Goal: Task Accomplishment & Management: Manage account settings

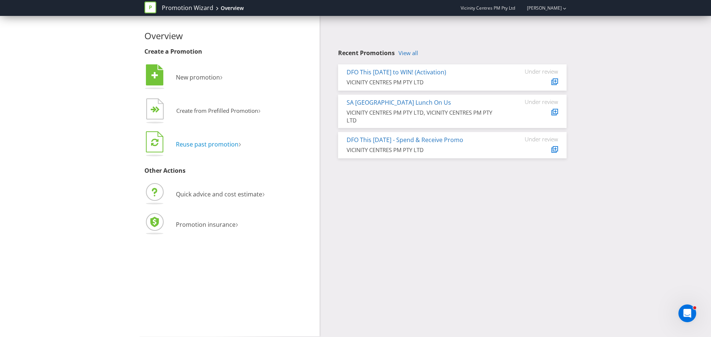
click at [211, 142] on span "Reuse past promotion" at bounding box center [207, 144] width 63 height 8
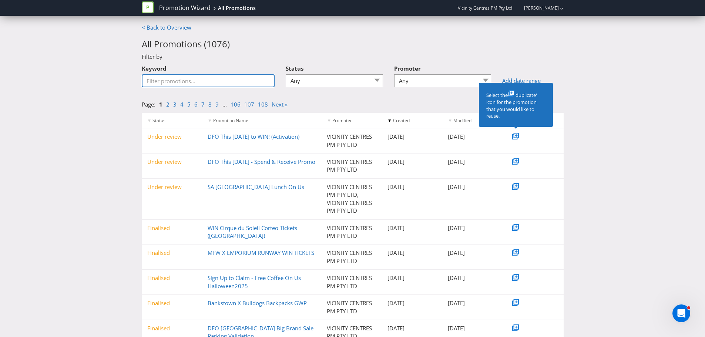
click at [175, 78] on input "Keyword" at bounding box center [208, 80] width 133 height 13
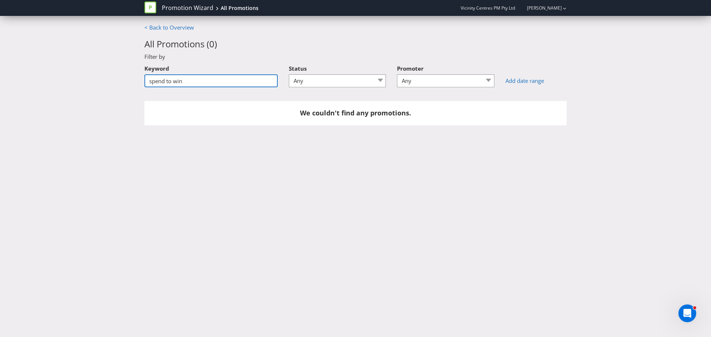
type input "spend to win"
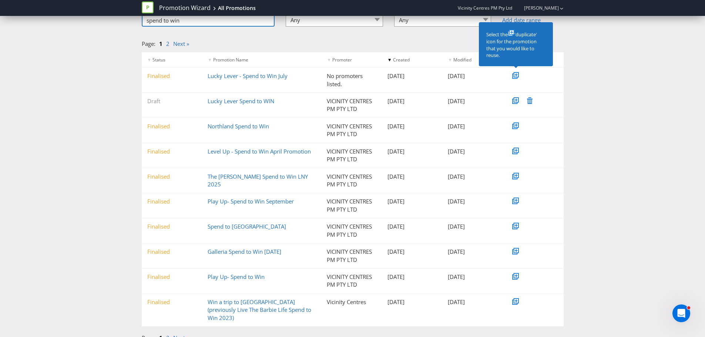
scroll to position [62, 0]
click at [175, 333] on link "Next »" at bounding box center [181, 336] width 16 height 7
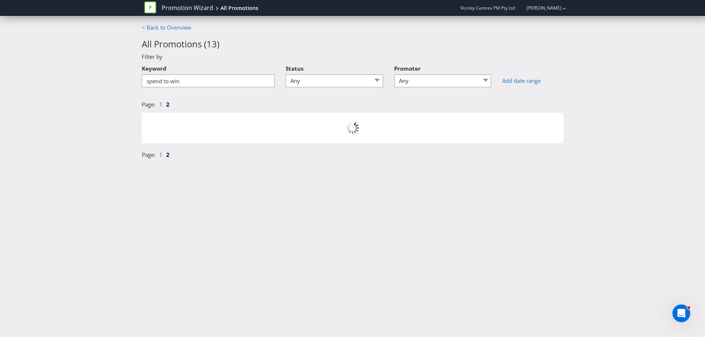
scroll to position [0, 0]
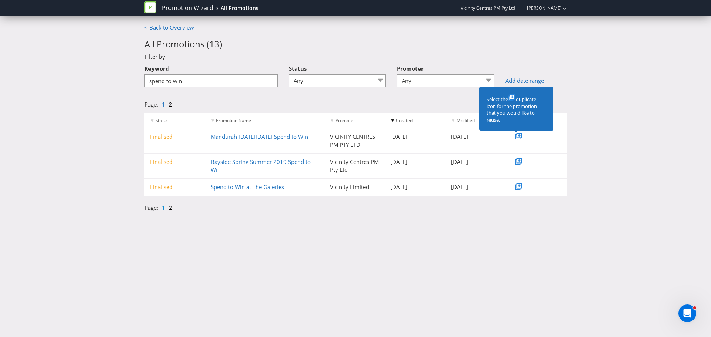
click at [164, 207] on link "1" at bounding box center [163, 207] width 3 height 7
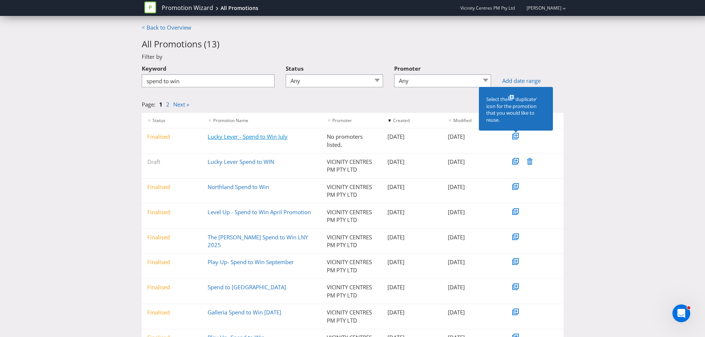
click at [259, 137] on link "Lucky Lever - Spend to Win July" at bounding box center [248, 136] width 80 height 7
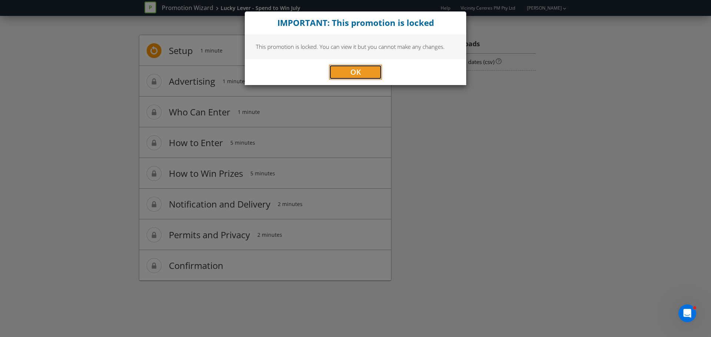
click at [367, 71] on button "OK" at bounding box center [355, 72] width 53 height 15
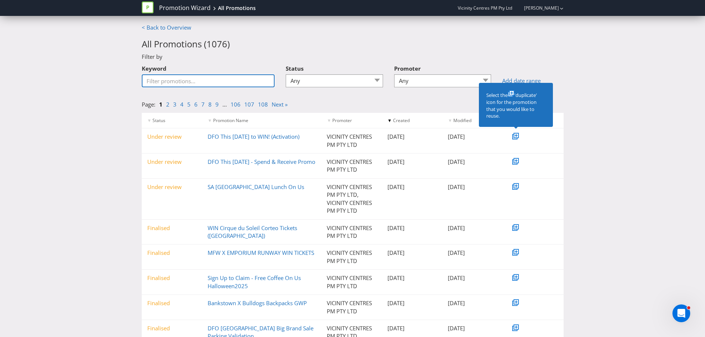
click at [203, 79] on input "Keyword" at bounding box center [208, 80] width 133 height 13
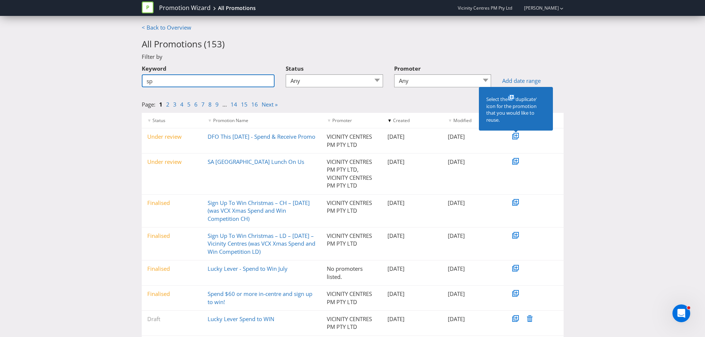
type input "spend to win"
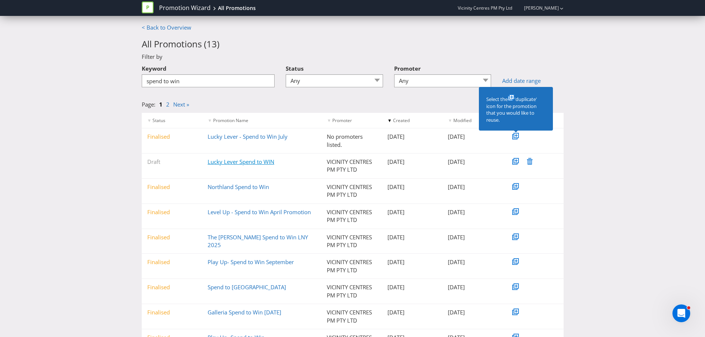
click at [218, 162] on link "Lucky Lever Spend to WIN" at bounding box center [241, 161] width 67 height 7
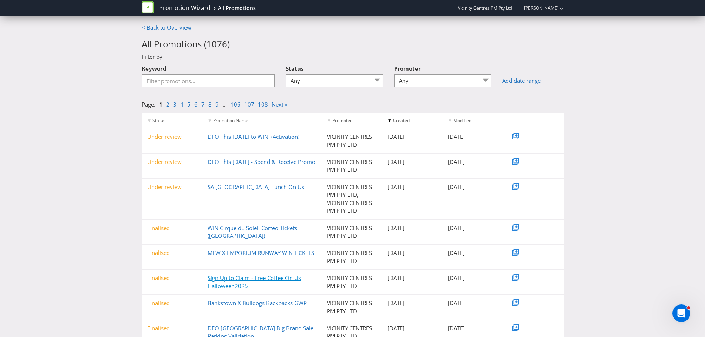
click at [227, 282] on link "Sign Up to Claim - Free Coffee On Us Halloween2025" at bounding box center [254, 281] width 93 height 15
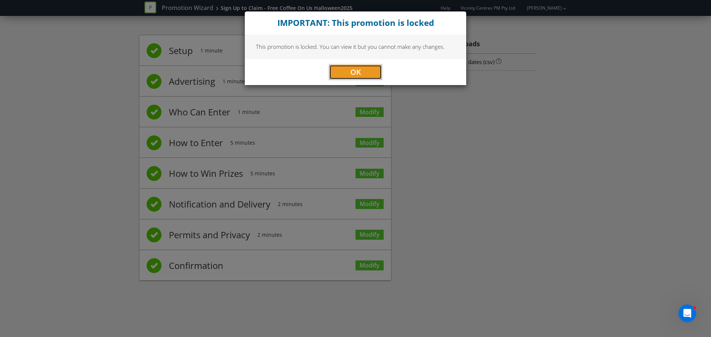
click at [353, 71] on span "OK" at bounding box center [355, 72] width 11 height 10
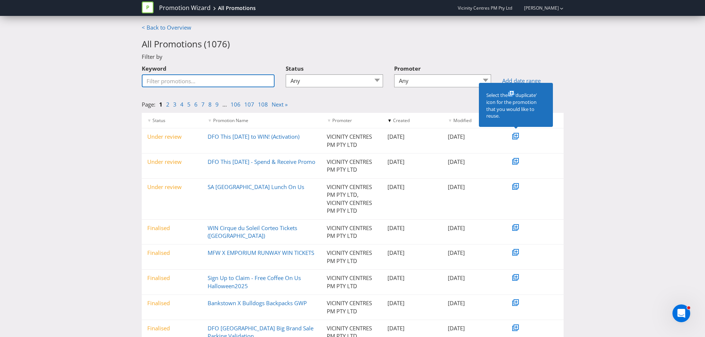
click at [200, 83] on input "Keyword" at bounding box center [208, 80] width 133 height 13
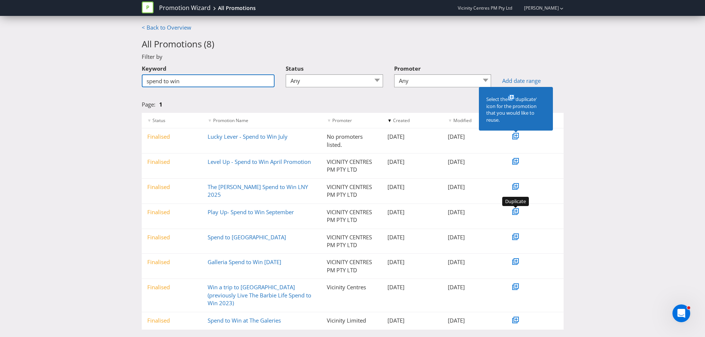
type input "spend to win"
click at [518, 212] on icon at bounding box center [516, 210] width 5 height 5
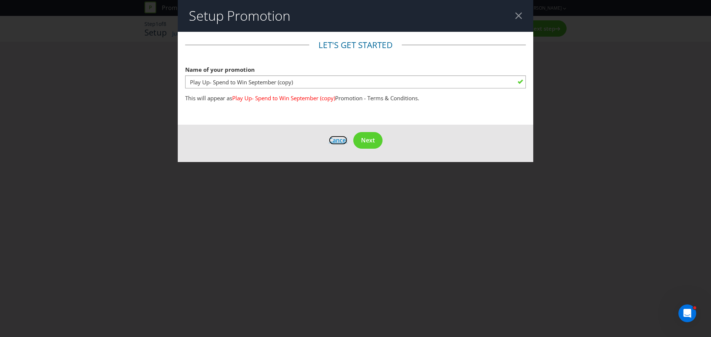
click at [337, 139] on span "Cancel" at bounding box center [338, 140] width 19 height 8
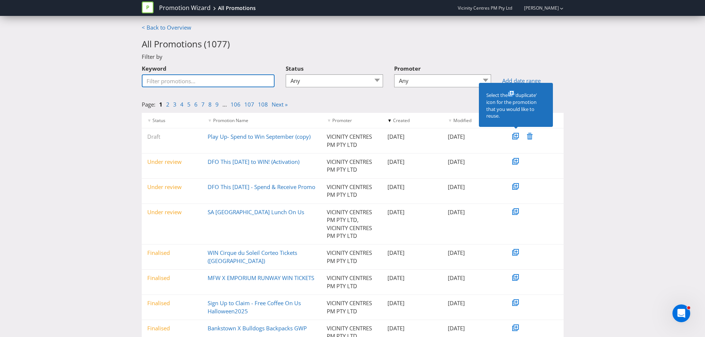
click at [195, 79] on input "Keyword" at bounding box center [208, 80] width 133 height 13
type input "spend to win"
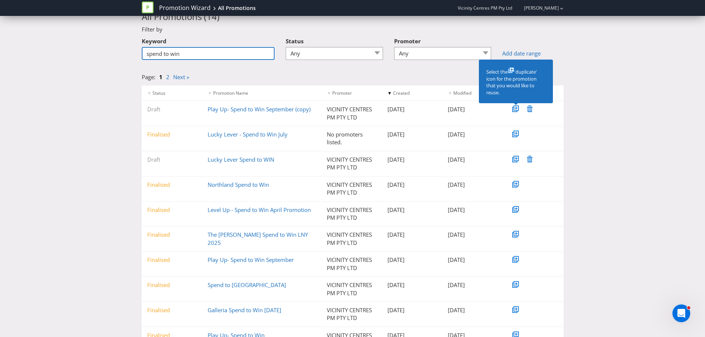
scroll to position [62, 0]
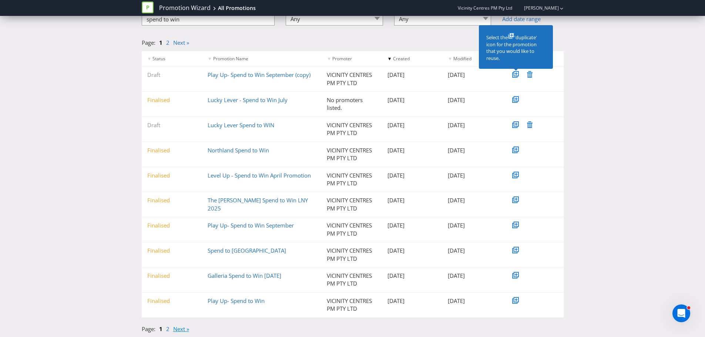
click at [176, 329] on link "Next »" at bounding box center [181, 328] width 16 height 7
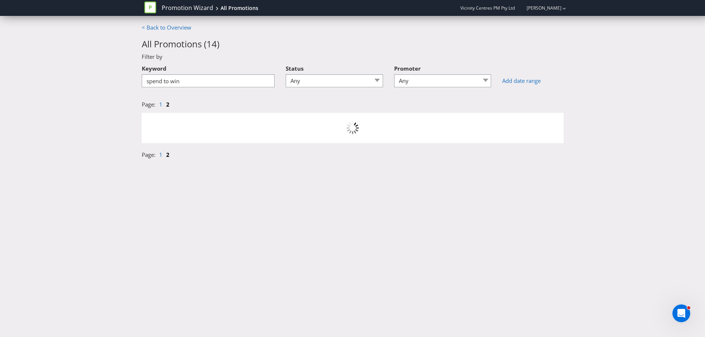
scroll to position [0, 0]
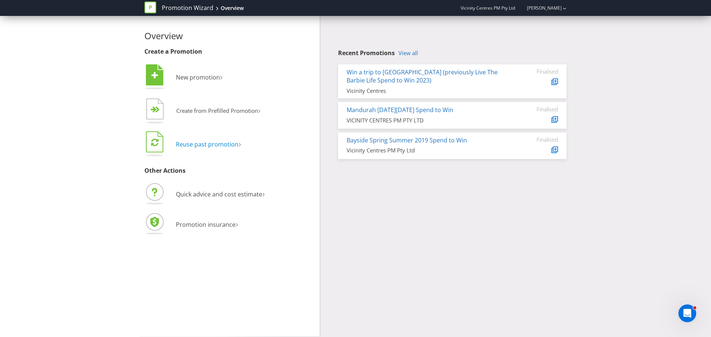
click at [210, 141] on span "Reuse past promotion" at bounding box center [207, 144] width 63 height 8
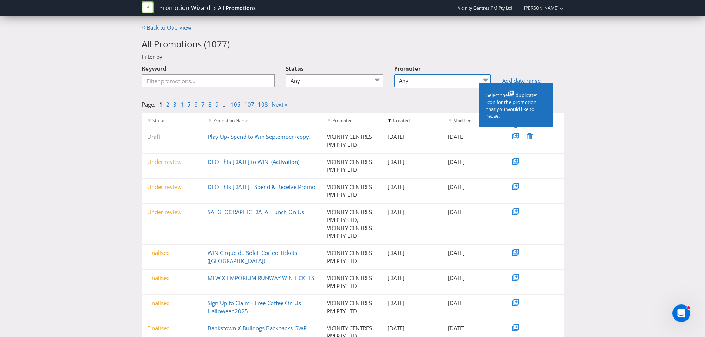
click at [444, 80] on select "Any 96 101 504 045 Bayside Shopping Centre Box Hill Central Comco Digital Gympi…" at bounding box center [442, 80] width 97 height 13
select select "[GEOGRAPHIC_DATA]"
click at [397, 74] on select "Any 96 101 504 045 Bayside Shopping Centre Box Hill Central Comco Digital Gympi…" at bounding box center [442, 80] width 97 height 13
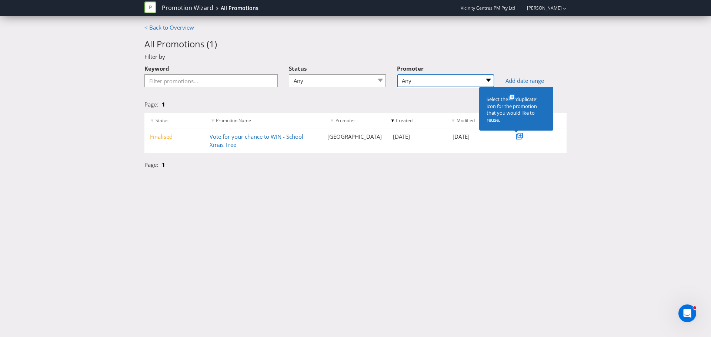
click at [463, 81] on select "Any 96 101 504 045 Bayside Shopping Centre Box Hill Central Comco Digital Gympi…" at bounding box center [445, 80] width 97 height 13
click at [364, 80] on select "Any Draft Under review Unlocked for amendments Amendments submitted Finalised" at bounding box center [337, 80] width 97 height 13
click at [424, 81] on select "Any 96 101 504 045 Bayside Shopping Centre Box Hill Central Comco Digital Gympi…" at bounding box center [445, 80] width 97 height 13
select select
click at [397, 74] on select "Any 96 101 504 045 Bayside Shopping Centre Box Hill Central Comco Digital Gympi…" at bounding box center [445, 80] width 97 height 13
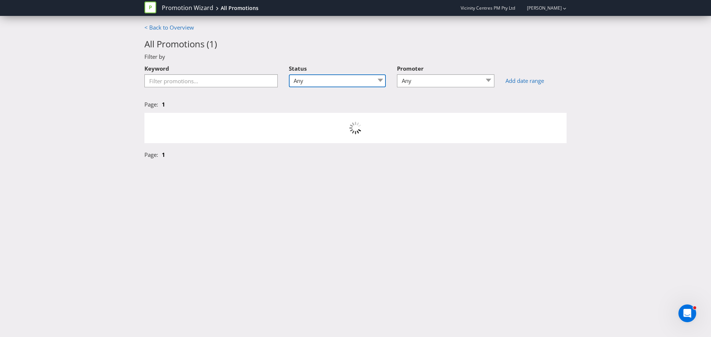
click at [362, 85] on select "Any Draft Under review Unlocked for amendments Amendments submitted Finalised" at bounding box center [337, 80] width 97 height 13
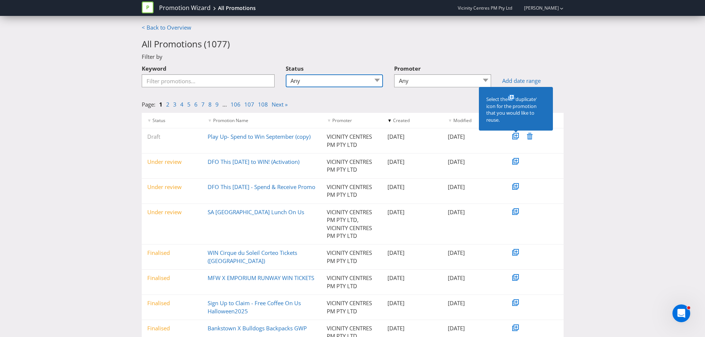
select select "5"
click at [288, 74] on select "Any Draft Under review Unlocked for amendments Amendments submitted Finalised" at bounding box center [334, 80] width 97 height 13
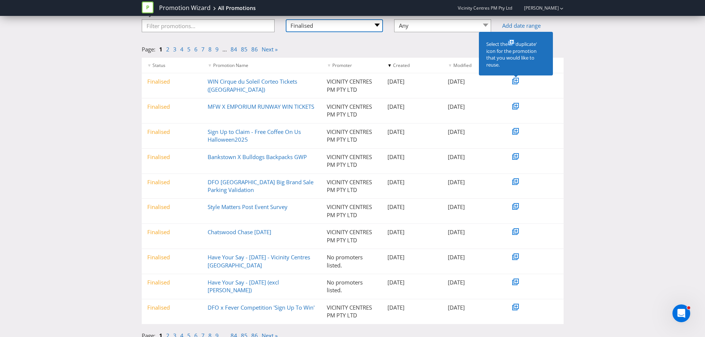
scroll to position [62, 0]
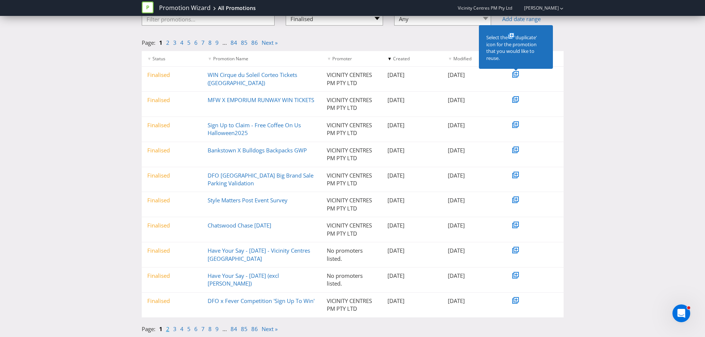
click at [167, 329] on link "2" at bounding box center [167, 328] width 3 height 7
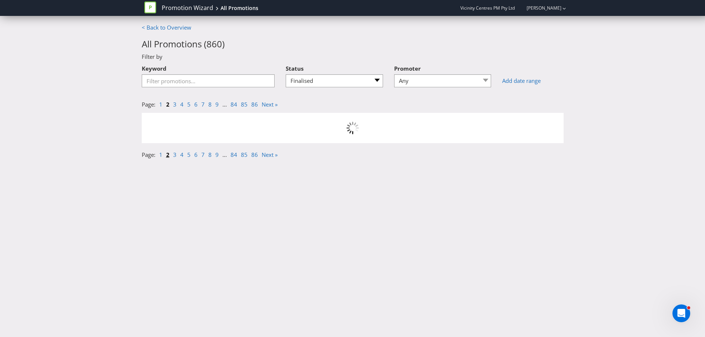
scroll to position [0, 0]
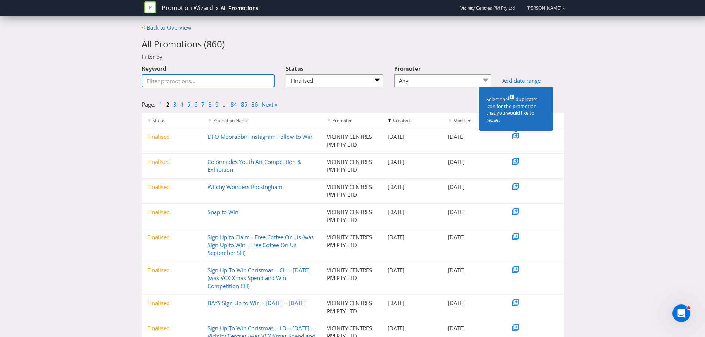
click at [159, 87] on input "Keyword" at bounding box center [208, 80] width 133 height 13
type input "sign up to win"
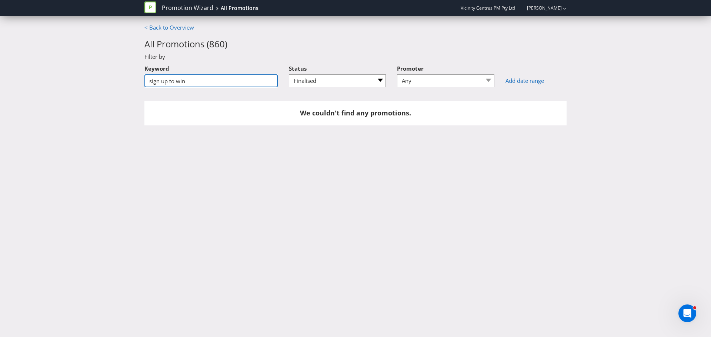
click at [197, 82] on input "sign up to win" at bounding box center [210, 80] width 133 height 13
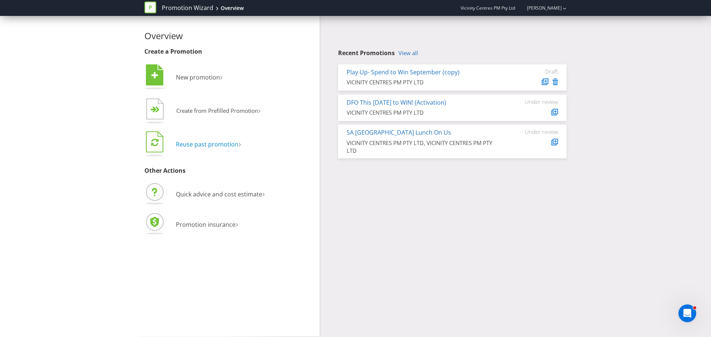
click at [218, 145] on span "Reuse past promotion" at bounding box center [207, 144] width 63 height 8
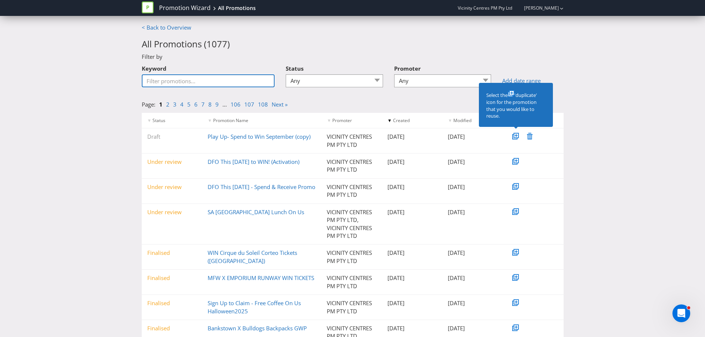
click at [195, 77] on input "Keyword" at bounding box center [208, 80] width 133 height 13
type input "sign up to win"
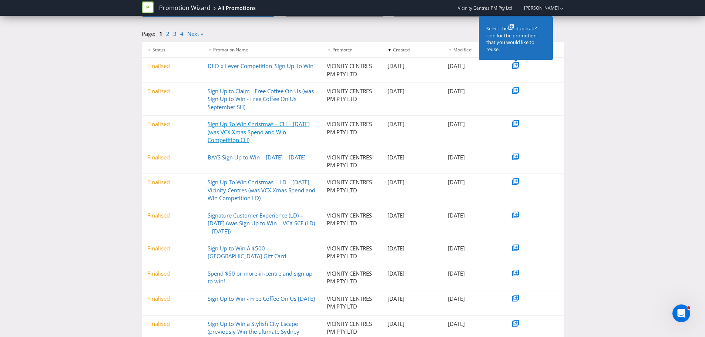
scroll to position [74, 0]
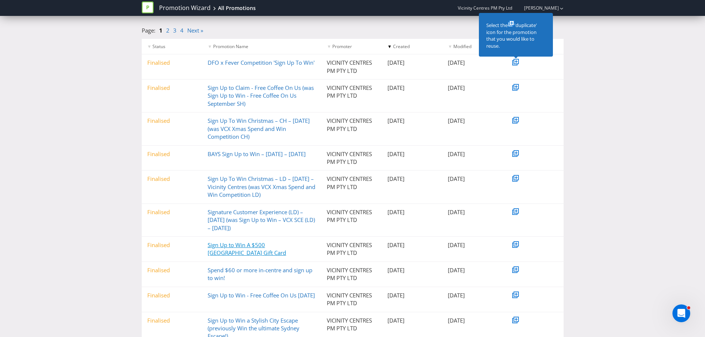
click at [223, 257] on link "Sign Up to Win A $500 Lake Haven Centre Gift Card" at bounding box center [247, 248] width 78 height 15
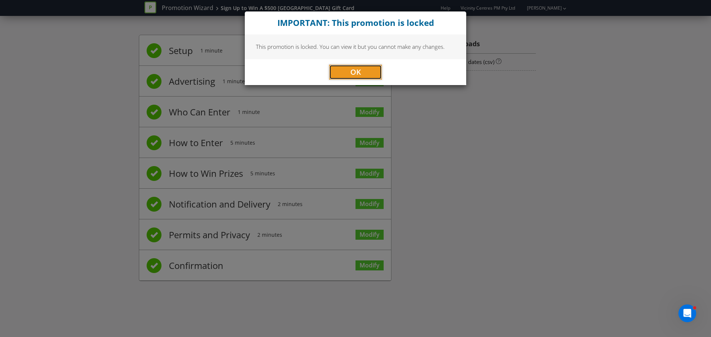
click at [359, 68] on span "OK" at bounding box center [355, 72] width 11 height 10
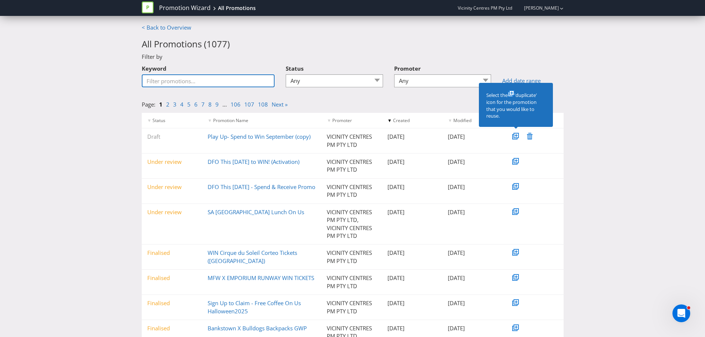
click at [231, 77] on input "Keyword" at bounding box center [208, 80] width 133 height 13
type input "sign up to win"
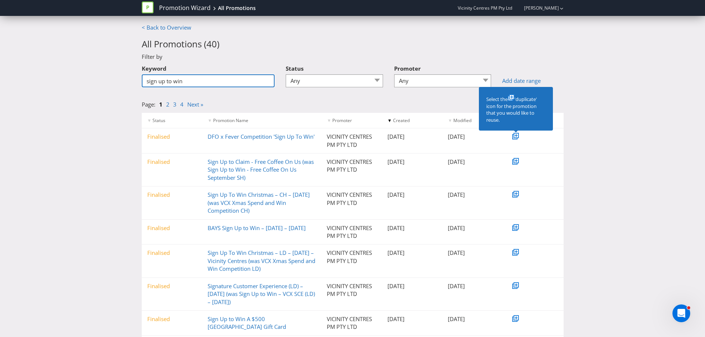
scroll to position [74, 0]
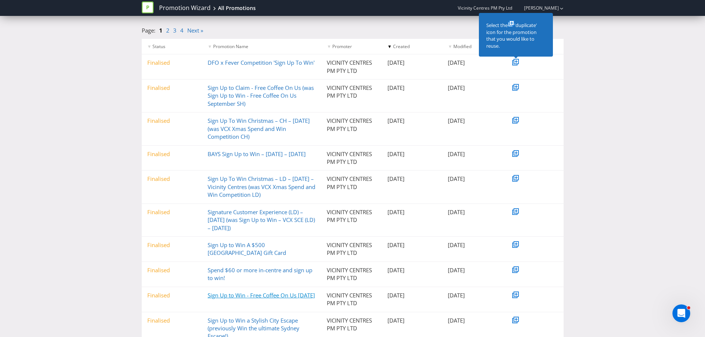
click at [234, 299] on link "Sign Up to Win - Free Coffee On Us [DATE]" at bounding box center [261, 295] width 107 height 7
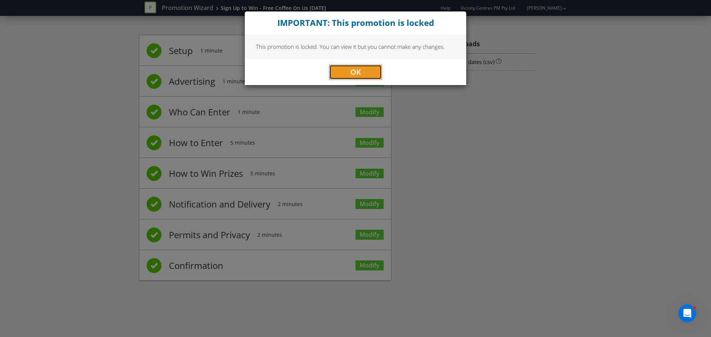
click at [364, 72] on button "OK" at bounding box center [355, 72] width 53 height 15
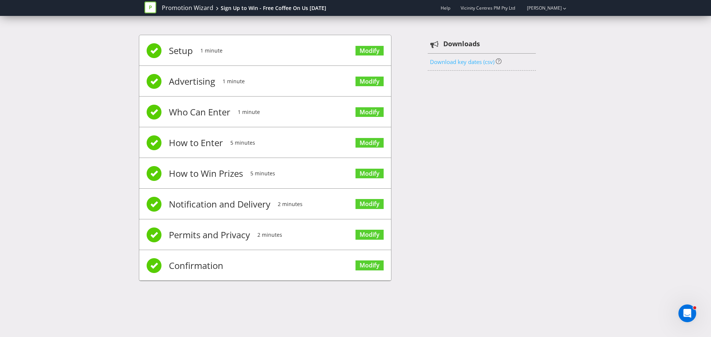
click at [440, 59] on link "Download key dates (csv)" at bounding box center [462, 61] width 64 height 7
click at [513, 74] on div "Setup 1 minute Modify Advertising 1 minute Modify Who Can Enter 1 minute Modify…" at bounding box center [355, 162] width 433 height 276
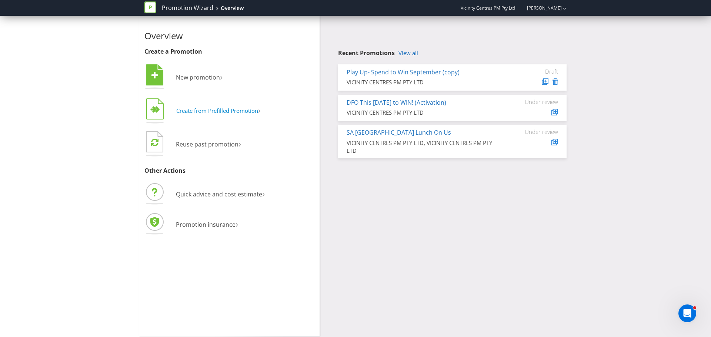
click at [206, 115] on button "  Create from Prefilled Promotion ›" at bounding box center [202, 112] width 117 height 30
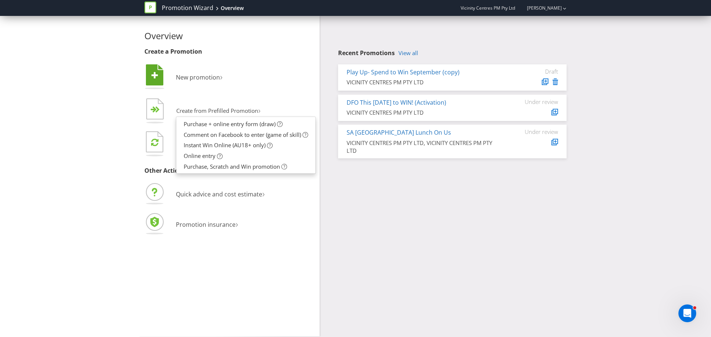
click at [271, 86] on li " New promotion ›" at bounding box center [229, 78] width 170 height 30
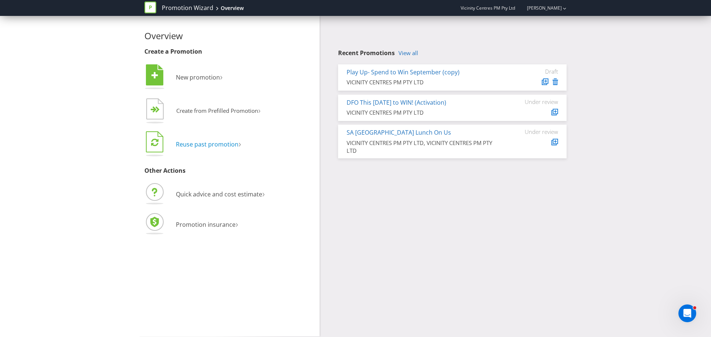
click at [197, 143] on span "Reuse past promotion" at bounding box center [207, 144] width 63 height 8
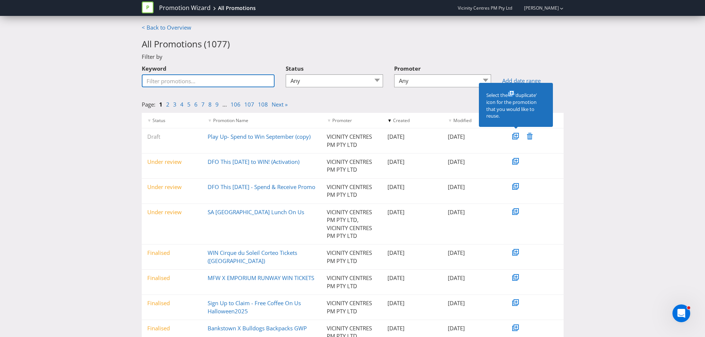
click at [212, 81] on input "Keyword" at bounding box center [208, 80] width 133 height 13
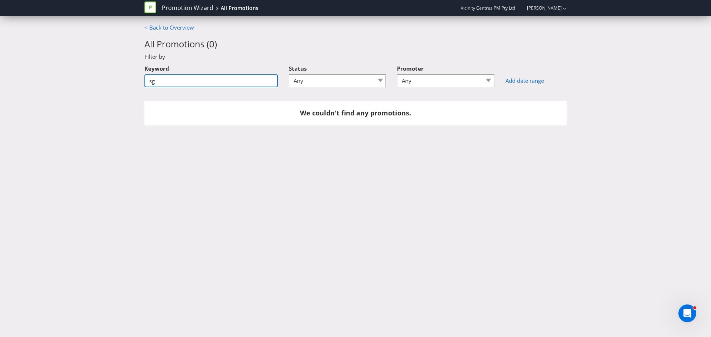
type input "s"
drag, startPoint x: 168, startPoint y: 79, endPoint x: 145, endPoint y: 80, distance: 22.6
click at [145, 80] on input "sign up free coffee" at bounding box center [210, 80] width 133 height 13
type input "free coffee"
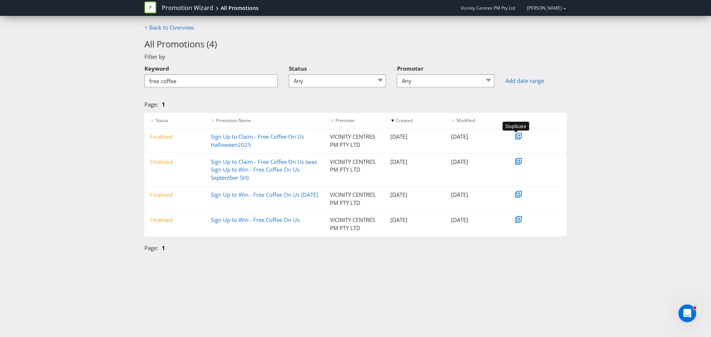
click at [519, 135] on icon at bounding box center [519, 135] width 3 height 3
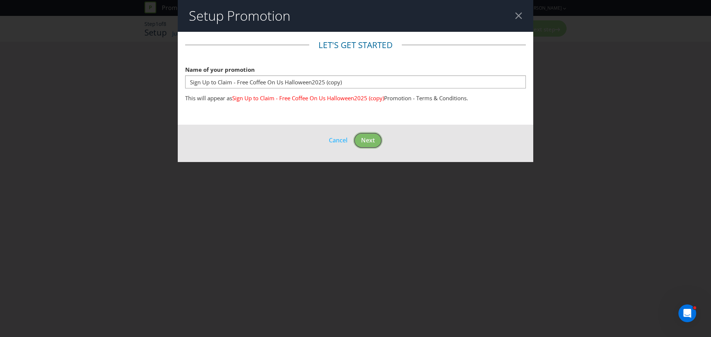
click at [369, 143] on span "Next" at bounding box center [368, 140] width 14 height 8
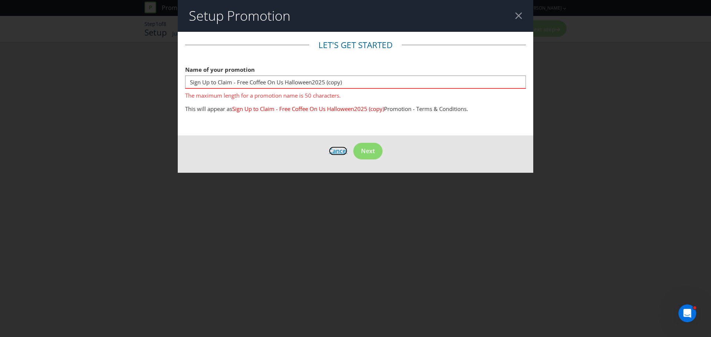
click at [335, 148] on span "Cancel" at bounding box center [338, 151] width 19 height 8
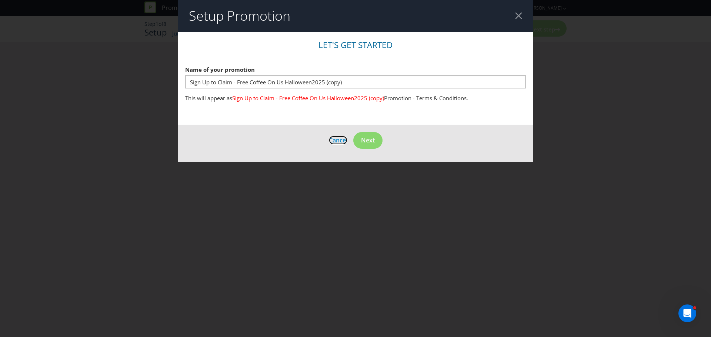
click at [337, 140] on span "Cancel" at bounding box center [338, 140] width 19 height 8
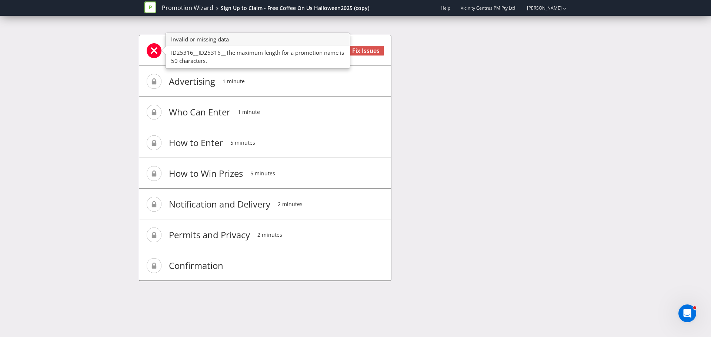
click at [151, 49] on span at bounding box center [154, 50] width 15 height 15
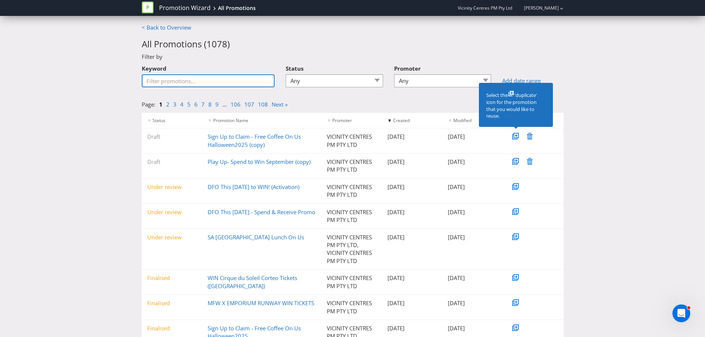
click at [207, 77] on input "Keyword" at bounding box center [208, 80] width 133 height 13
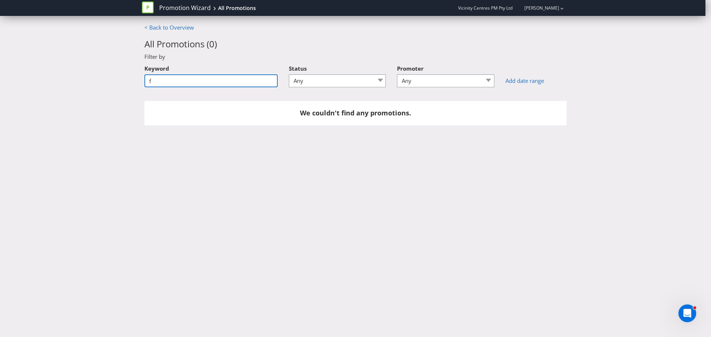
type input "f"
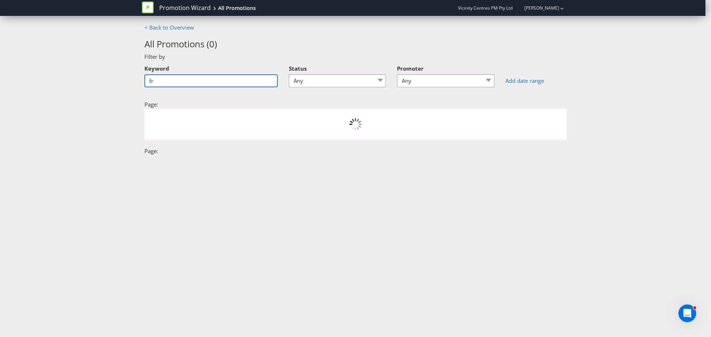
type input "fre"
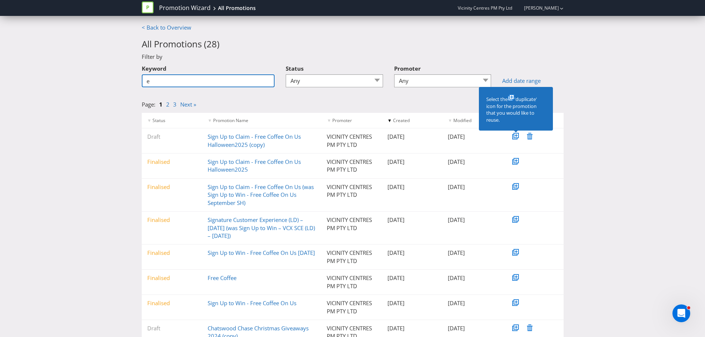
type input "e"
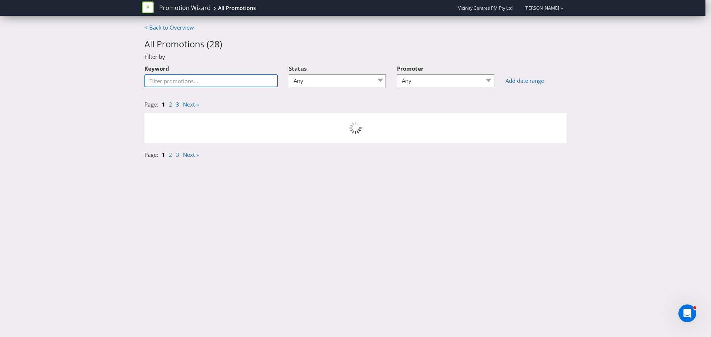
type input "f"
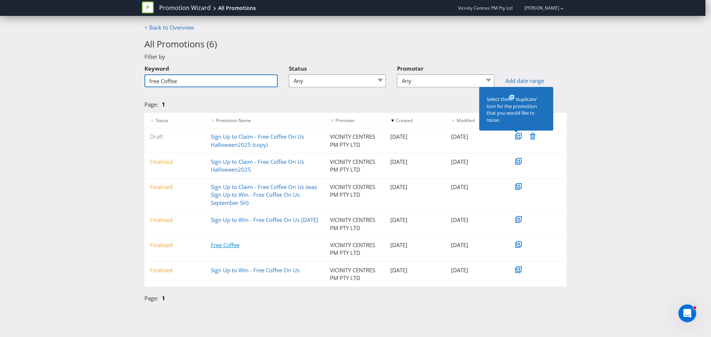
type input "free Coffee"
click at [228, 245] on link "Free Coffee" at bounding box center [225, 244] width 29 height 7
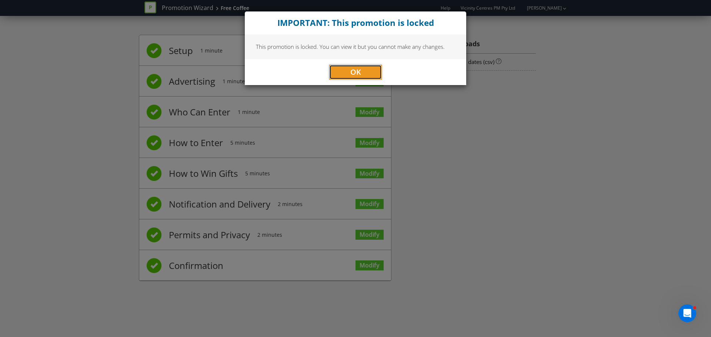
click at [351, 71] on span "OK" at bounding box center [355, 72] width 11 height 10
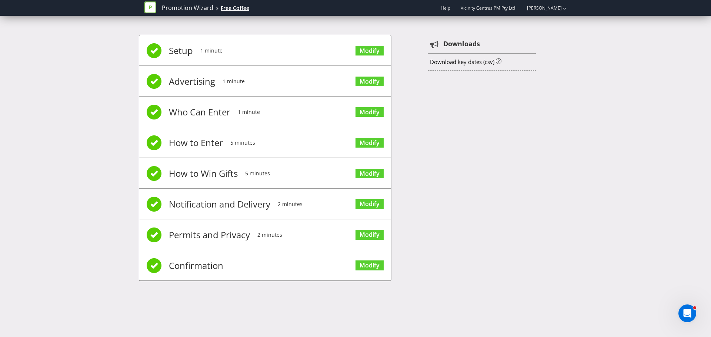
click at [237, 7] on div "Free Coffee" at bounding box center [235, 7] width 29 height 7
click at [375, 47] on link "Modify" at bounding box center [369, 51] width 28 height 10
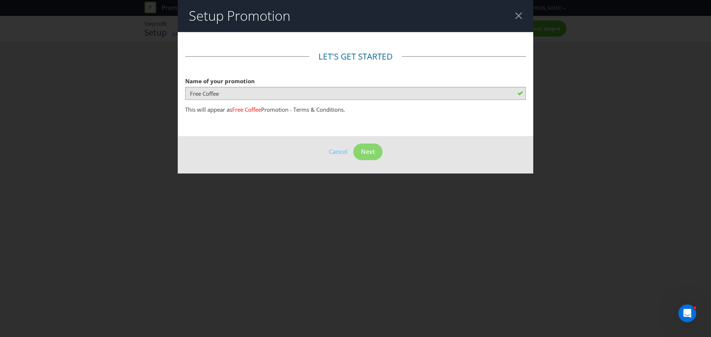
click at [517, 13] on div at bounding box center [518, 15] width 7 height 7
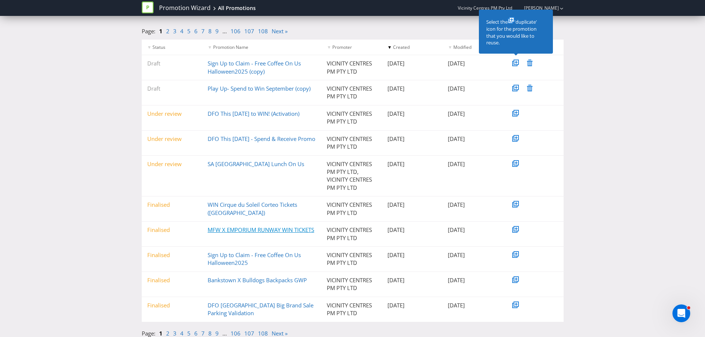
scroll to position [77, 0]
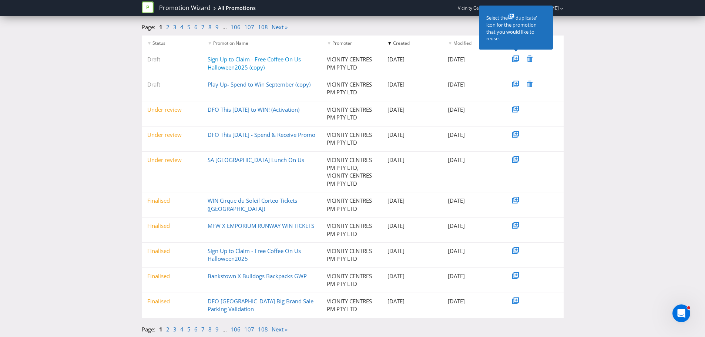
click at [219, 62] on link "Sign Up to Claim - Free Coffee On Us Halloween2025 (copy)" at bounding box center [254, 63] width 93 height 15
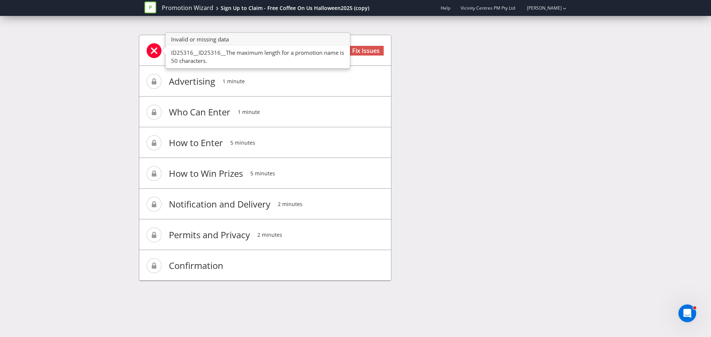
click at [154, 52] on span at bounding box center [154, 50] width 15 height 15
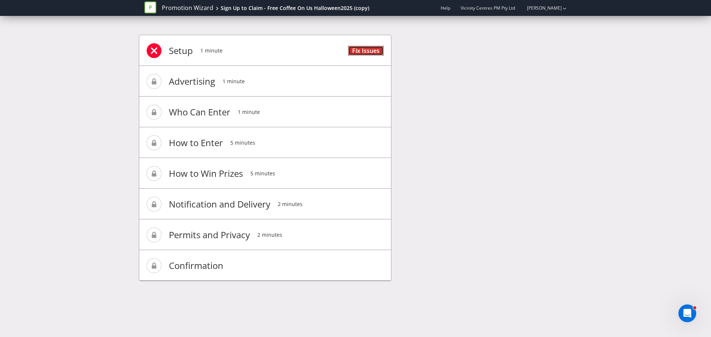
click at [365, 51] on link "Fix Issues" at bounding box center [366, 51] width 36 height 10
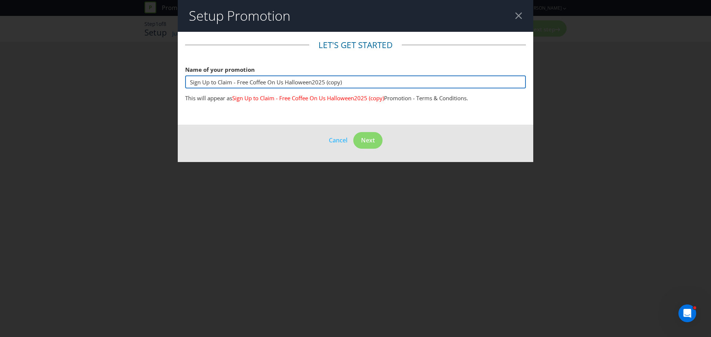
drag, startPoint x: 353, startPoint y: 83, endPoint x: 284, endPoint y: 80, distance: 69.6
click at [284, 80] on input "Sign Up to Claim - Free Coffee On Us Halloween2025 (copy)" at bounding box center [355, 82] width 341 height 13
type input "Sign Up to Claim - Free Coffee On Us"
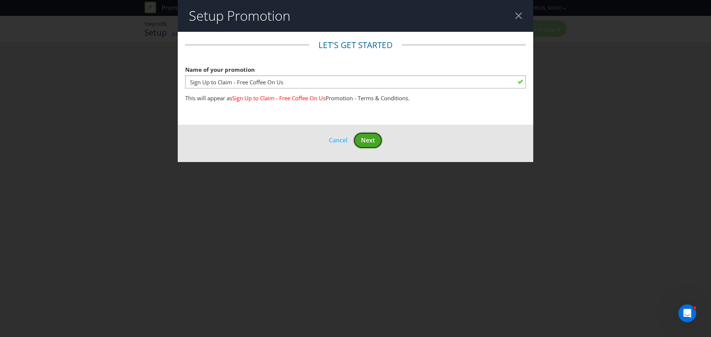
click at [368, 137] on span "Next" at bounding box center [368, 140] width 14 height 8
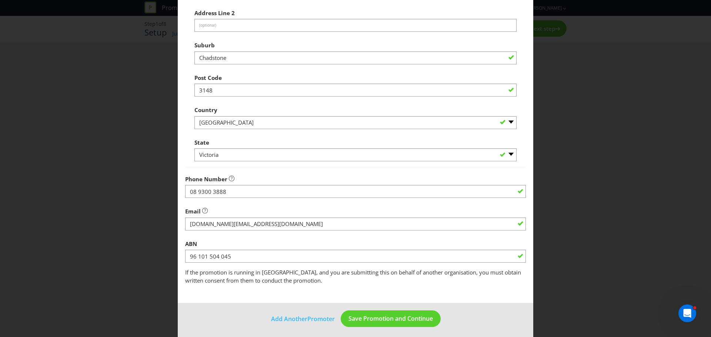
scroll to position [146, 0]
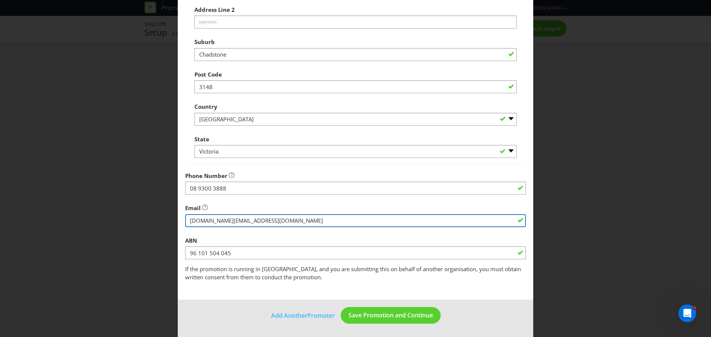
drag, startPoint x: 308, startPoint y: 221, endPoint x: 167, endPoint y: 221, distance: 141.0
click at [167, 221] on div "Edit Promoter Promoter Information Company Name VICINITY CENTRES PM PTY LTD Wha…" at bounding box center [355, 168] width 711 height 337
type input "[EMAIL_ADDRESS][DOMAIN_NAME]"
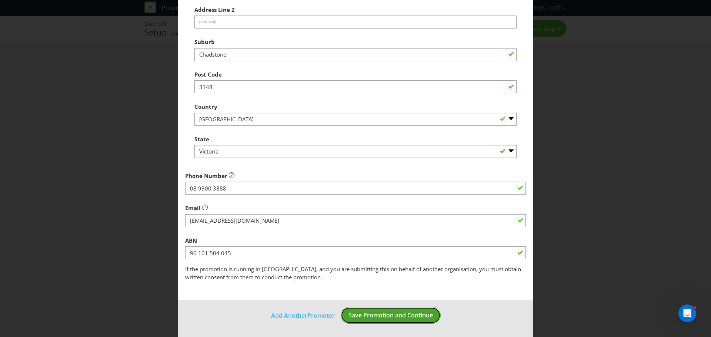
click at [396, 315] on span "Save Promotion and Continue" at bounding box center [390, 315] width 84 height 8
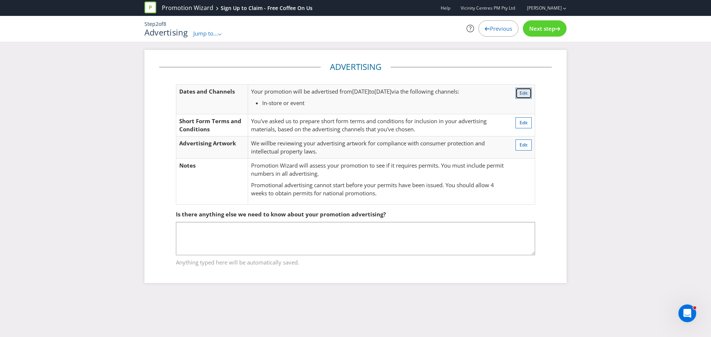
click at [526, 92] on span "Edit" at bounding box center [523, 93] width 8 height 6
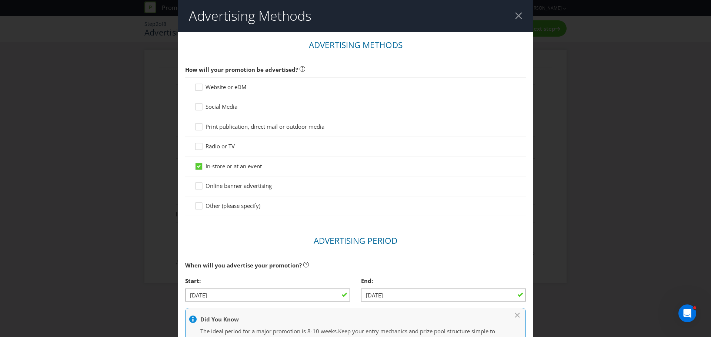
scroll to position [39, 0]
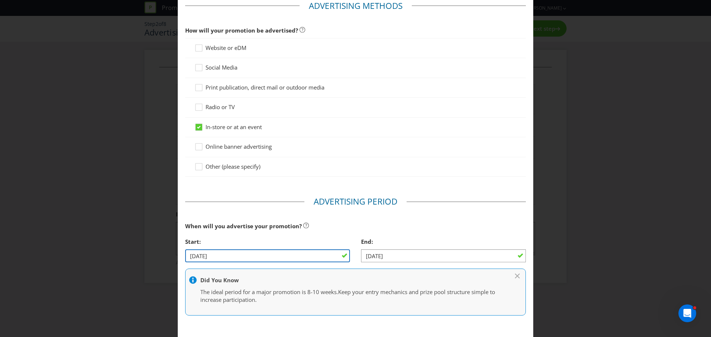
click at [216, 256] on input "[DATE]" at bounding box center [267, 255] width 165 height 13
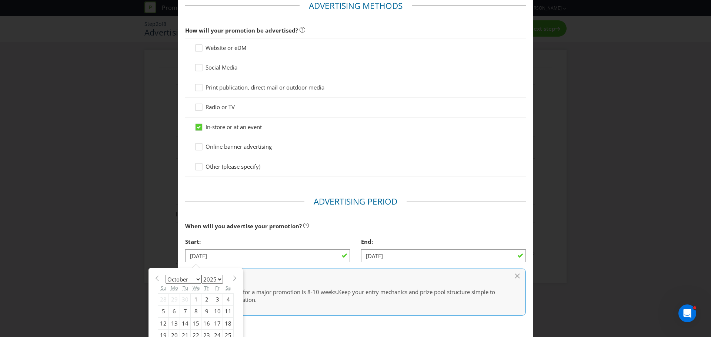
click at [183, 312] on div "7" at bounding box center [185, 312] width 11 height 12
type input "[DATE]"
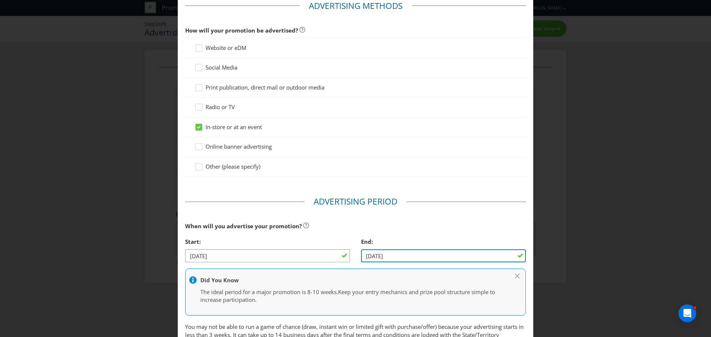
click at [396, 255] on input "[DATE]" at bounding box center [443, 255] width 165 height 13
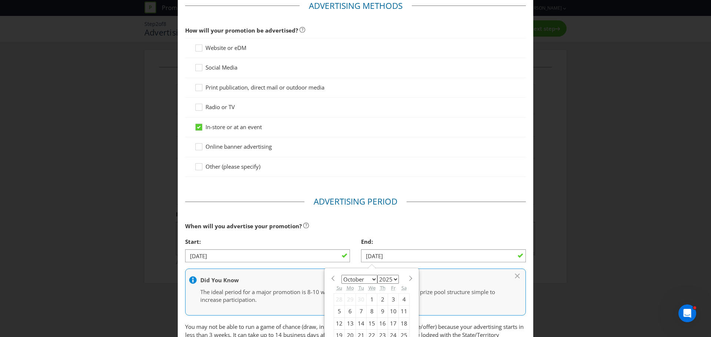
click at [390, 311] on div "10" at bounding box center [393, 312] width 11 height 12
type input "[DATE]"
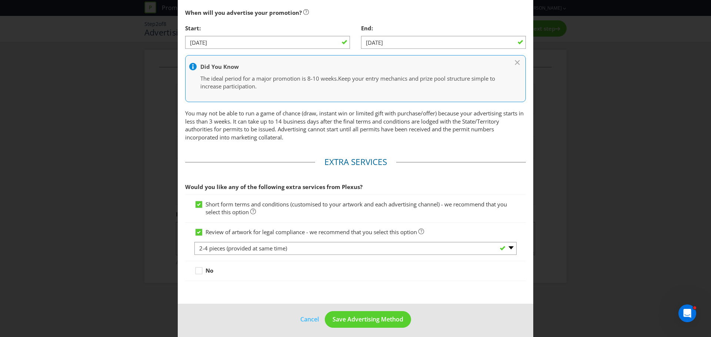
scroll to position [257, 0]
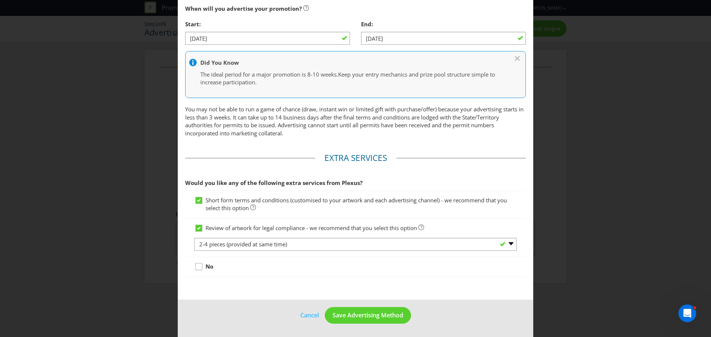
click at [199, 267] on icon at bounding box center [199, 268] width 11 height 11
click at [0, 0] on input "No" at bounding box center [0, 0] width 0 height 0
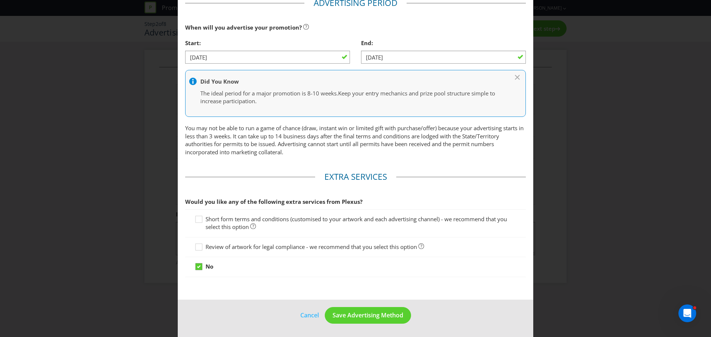
scroll to position [238, 0]
click at [353, 313] on span "Save Advertising Method" at bounding box center [367, 315] width 71 height 8
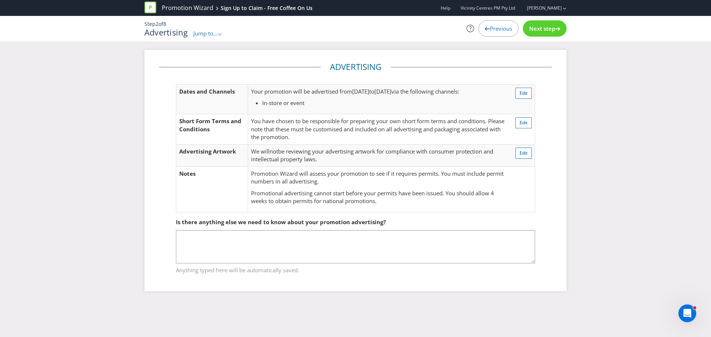
click at [539, 26] on span "Next step" at bounding box center [542, 28] width 26 height 7
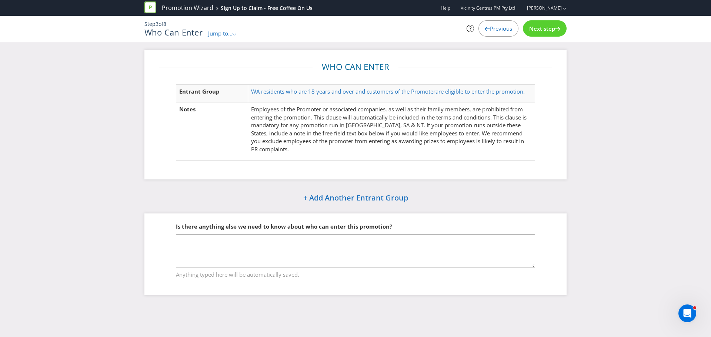
click at [542, 30] on span "Next step" at bounding box center [542, 28] width 26 height 7
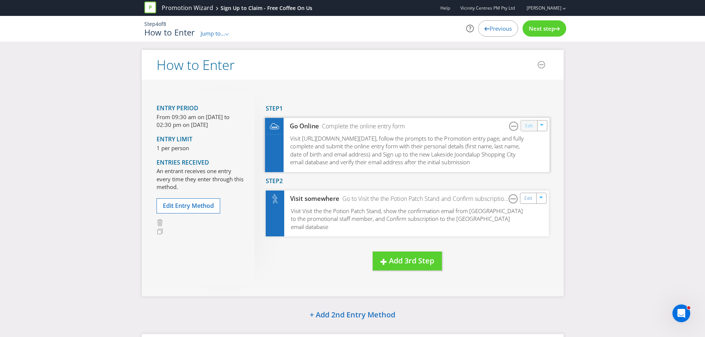
click at [532, 129] on link "Edit" at bounding box center [529, 125] width 8 height 9
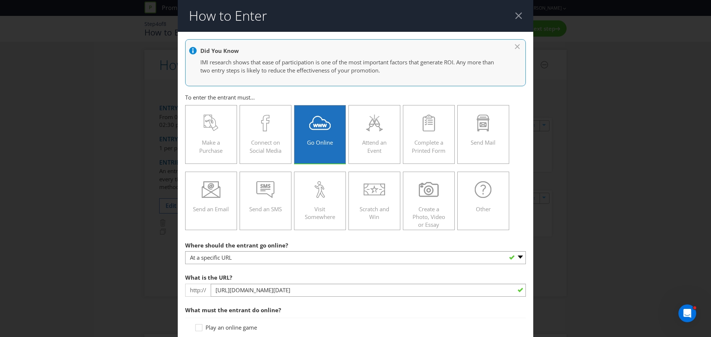
click at [514, 42] on div at bounding box center [517, 45] width 7 height 8
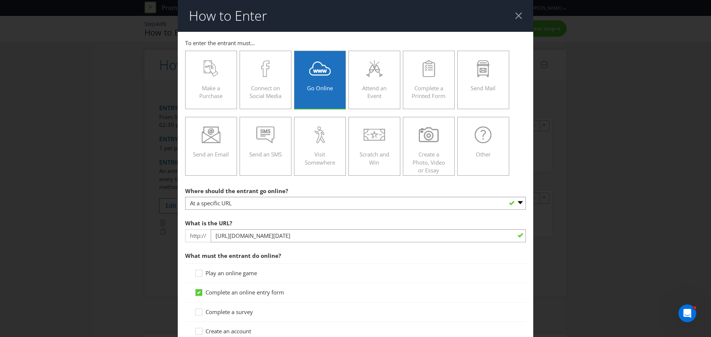
click at [516, 17] on div at bounding box center [518, 15] width 7 height 7
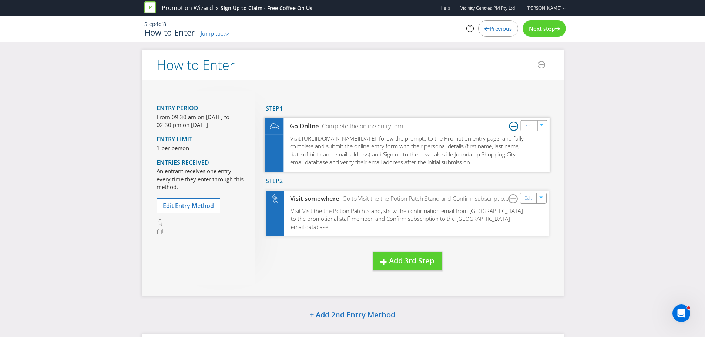
click at [514, 127] on icon at bounding box center [513, 125] width 9 height 9
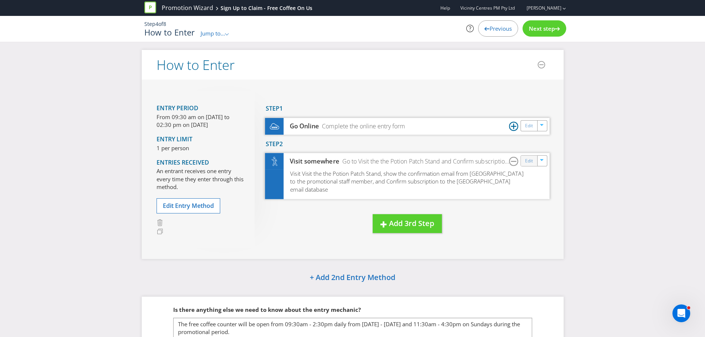
click at [533, 160] on div "Edit" at bounding box center [529, 161] width 17 height 10
click at [527, 158] on link "Edit" at bounding box center [529, 161] width 8 height 9
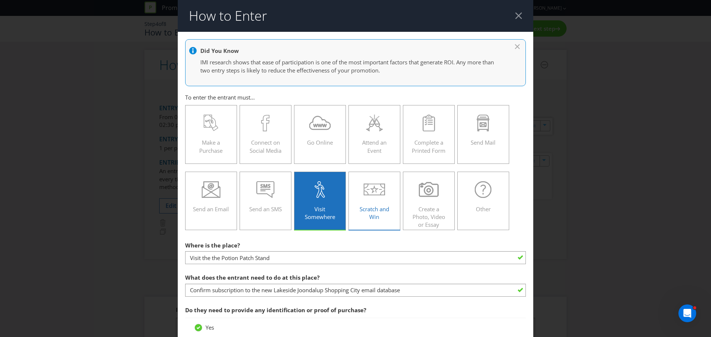
scroll to position [37, 0]
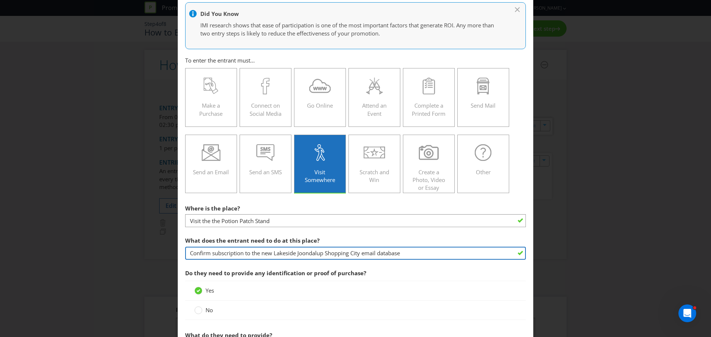
drag, startPoint x: 421, startPoint y: 254, endPoint x: 274, endPoint y: 252, distance: 147.7
click at [274, 252] on input "Confirm subscription to the new Lakeside Joondalup Shopping City email database" at bounding box center [355, 253] width 341 height 13
click at [260, 253] on input "Confirm subscription to the new Lakeside Joondalup Shopping City email database" at bounding box center [355, 253] width 341 height 13
drag, startPoint x: 261, startPoint y: 252, endPoint x: 361, endPoint y: 254, distance: 99.9
click at [361, 254] on input "Confirm subscription to the new Lakeside Joondalup Shopping City email database" at bounding box center [355, 253] width 341 height 13
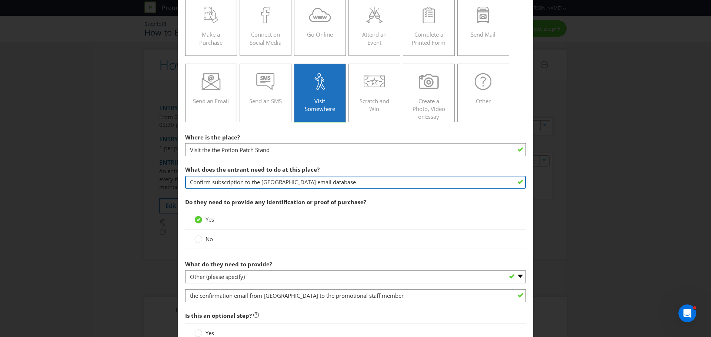
scroll to position [111, 0]
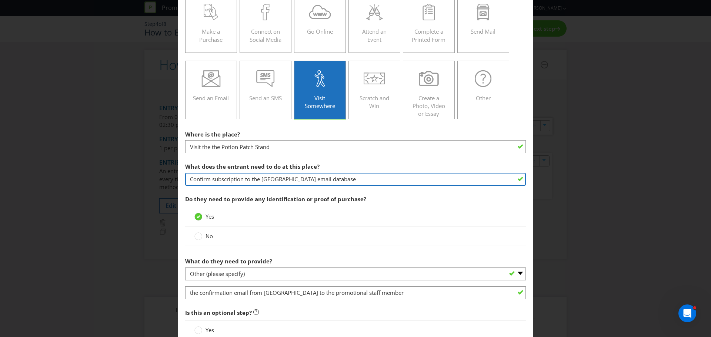
type input "Confirm subscription to the [GEOGRAPHIC_DATA] email database"
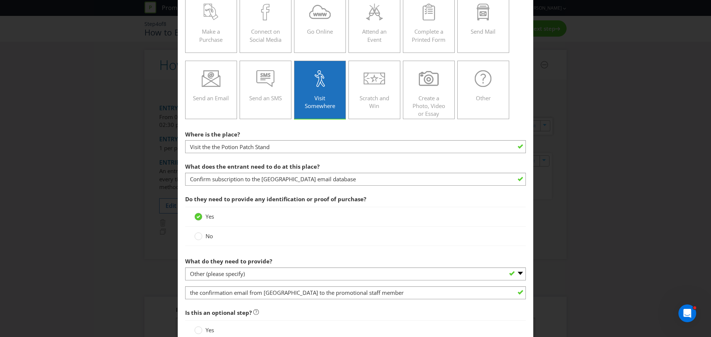
click at [199, 217] on icon at bounding box center [199, 216] width 4 height 3
click at [0, 0] on input "Yes" at bounding box center [0, 0] width 0 height 0
drag, startPoint x: 198, startPoint y: 216, endPoint x: 202, endPoint y: 230, distance: 15.1
click at [198, 215] on icon at bounding box center [199, 216] width 4 height 3
click at [0, 0] on input "Yes" at bounding box center [0, 0] width 0 height 0
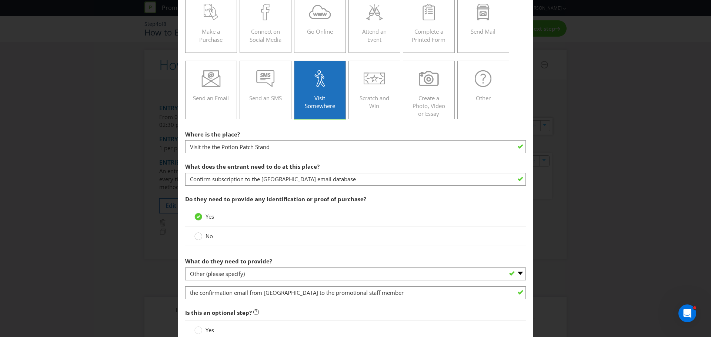
click at [198, 236] on div at bounding box center [199, 234] width 4 height 4
click at [0, 0] on input "No" at bounding box center [0, 0] width 0 height 0
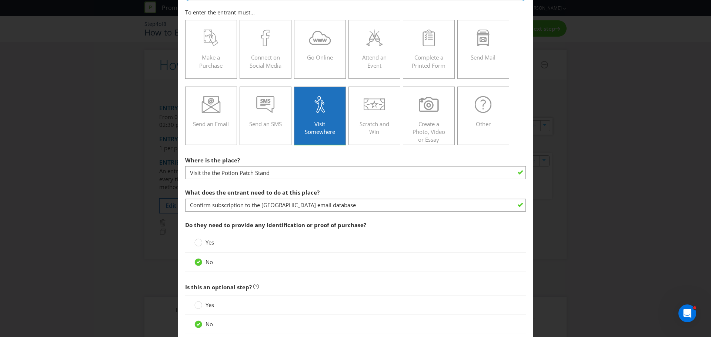
scroll to position [23, 0]
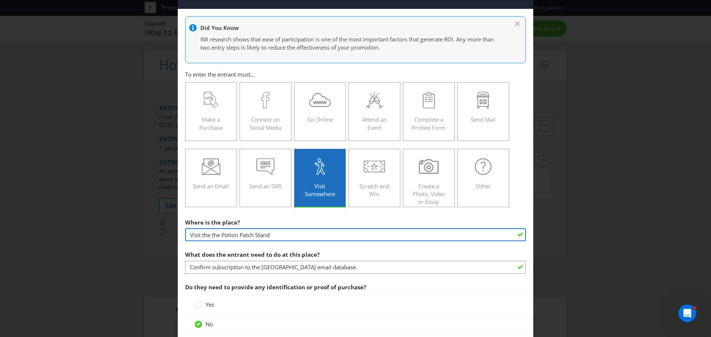
drag, startPoint x: 286, startPoint y: 234, endPoint x: 167, endPoint y: 229, distance: 119.3
click at [167, 229] on div "How to Enter Did You Know IMI research shows that ease of participation is one …" at bounding box center [355, 168] width 711 height 337
click at [249, 236] on input "Visit the lego workshop and scan the QR at the entry point" at bounding box center [355, 234] width 341 height 13
drag, startPoint x: 331, startPoint y: 234, endPoint x: 392, endPoint y: 234, distance: 61.8
click at [392, 234] on input "Visit the lego workshop outside [GEOGRAPHIC_DATA] scan the QR at the entry point" at bounding box center [355, 234] width 341 height 13
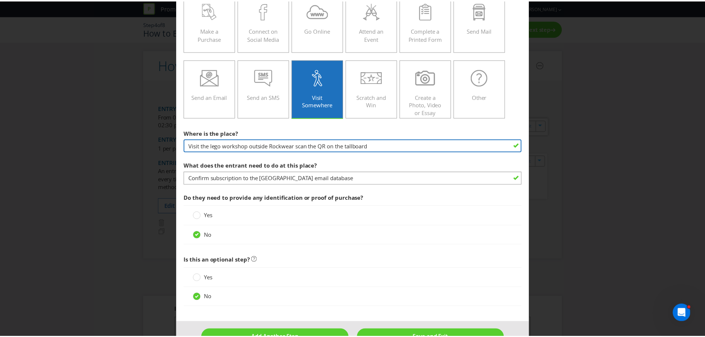
scroll to position [134, 0]
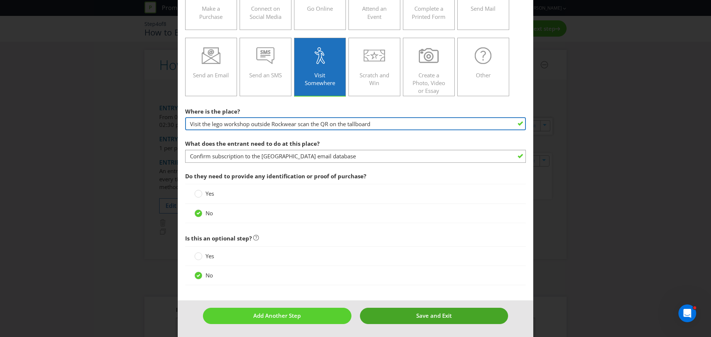
type input "Visit the lego workshop outside Rockwear scan the QR on the tallboard"
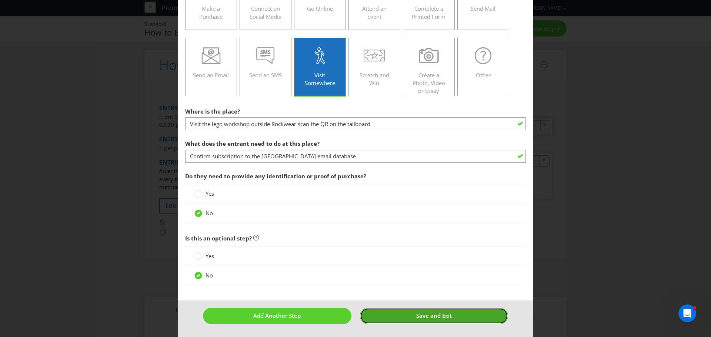
click at [423, 314] on span "Save and Exit" at bounding box center [434, 315] width 36 height 7
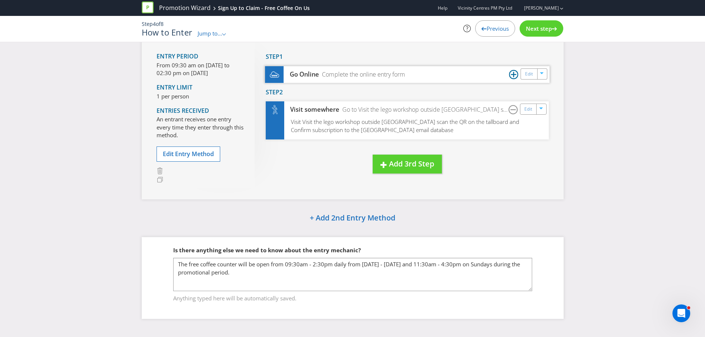
scroll to position [54, 0]
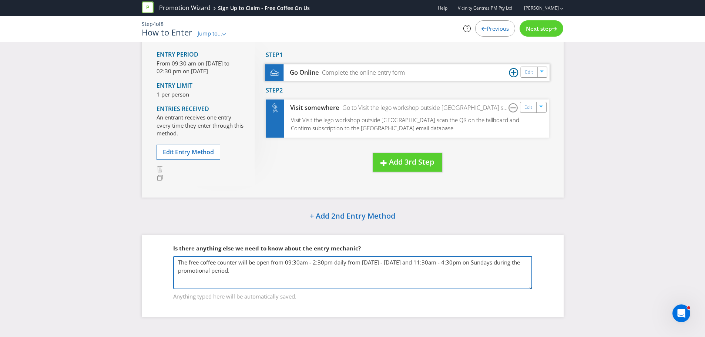
drag, startPoint x: 238, startPoint y: 271, endPoint x: 178, endPoint y: 265, distance: 60.9
click at [178, 265] on textarea "The free coffee counter will be open from 09:30am - 2:30pm daily from [DATE] - …" at bounding box center [352, 272] width 359 height 33
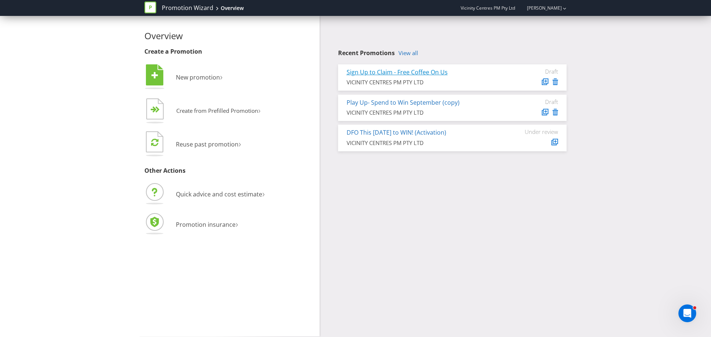
click at [373, 72] on link "Sign Up to Claim - Free Coffee On Us" at bounding box center [396, 72] width 101 height 8
click at [418, 53] on link "View all" at bounding box center [408, 53] width 20 height 6
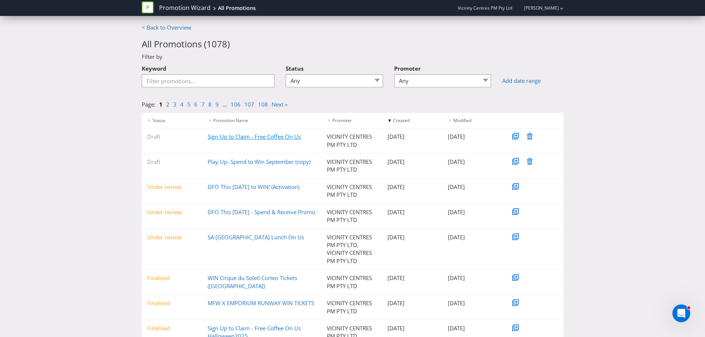
click at [289, 136] on link "Sign Up to Claim - Free Coffee On Us" at bounding box center [254, 136] width 93 height 7
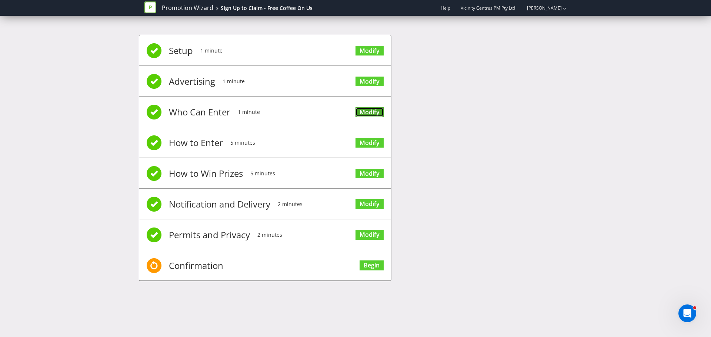
click at [369, 110] on link "Modify" at bounding box center [369, 112] width 28 height 10
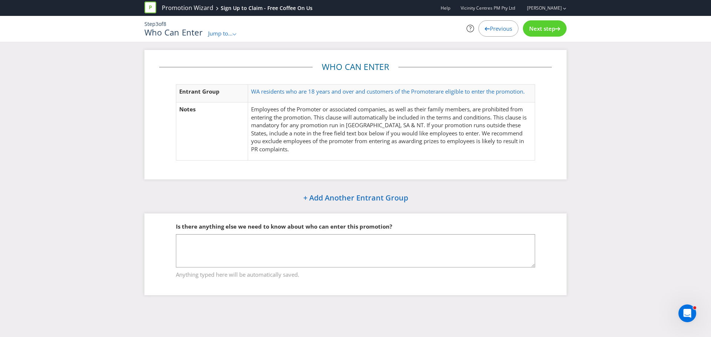
click at [533, 29] on span "Next step" at bounding box center [542, 28] width 26 height 7
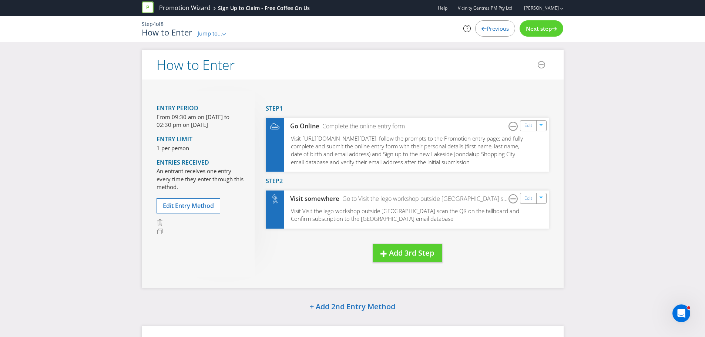
click at [533, 29] on span "Next step" at bounding box center [539, 28] width 26 height 7
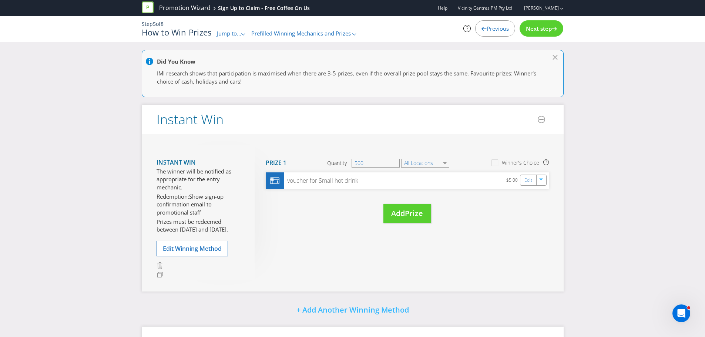
click at [500, 27] on span "Previous" at bounding box center [498, 28] width 22 height 7
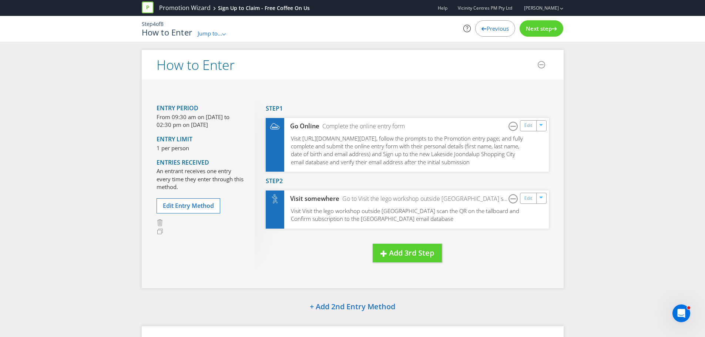
click at [493, 28] on span "Previous" at bounding box center [498, 28] width 22 height 7
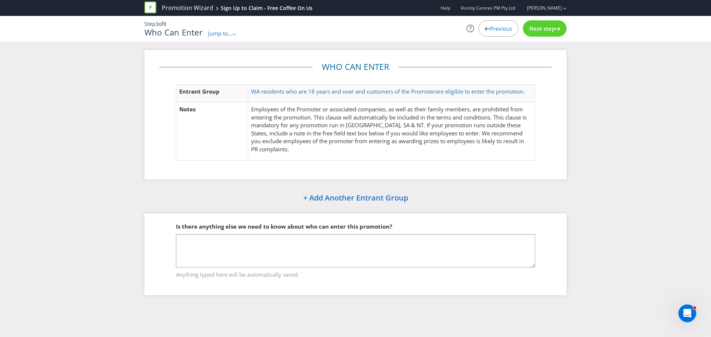
click at [493, 28] on span "Previous" at bounding box center [501, 28] width 22 height 7
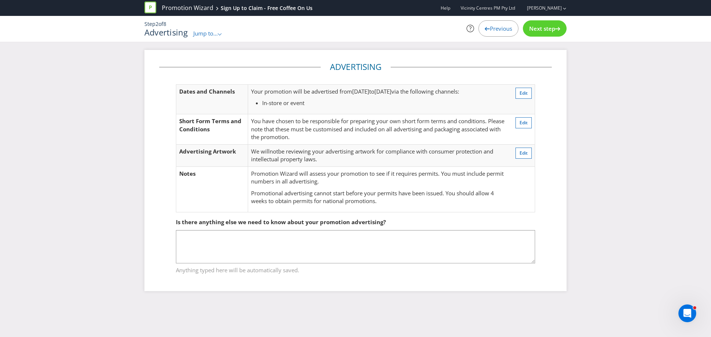
click at [493, 28] on span "Previous" at bounding box center [501, 28] width 22 height 7
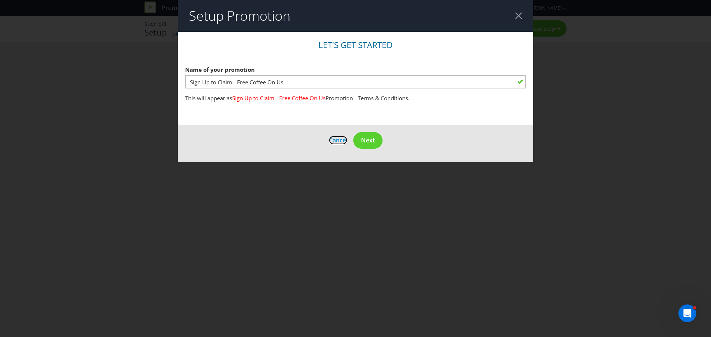
click at [335, 138] on span "Cancel" at bounding box center [338, 140] width 19 height 8
click at [338, 137] on span "Cancel" at bounding box center [338, 140] width 19 height 8
click at [519, 14] on div at bounding box center [518, 15] width 7 height 7
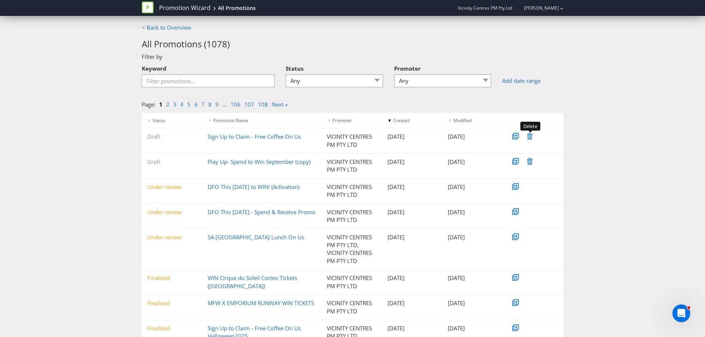
click at [530, 136] on icon at bounding box center [530, 136] width 6 height 7
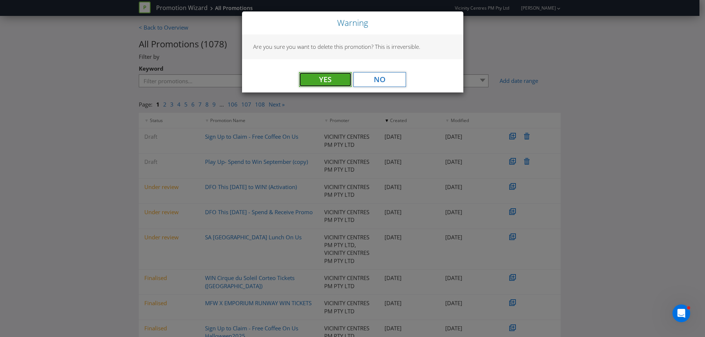
click at [331, 78] on button "Yes" at bounding box center [325, 79] width 53 height 15
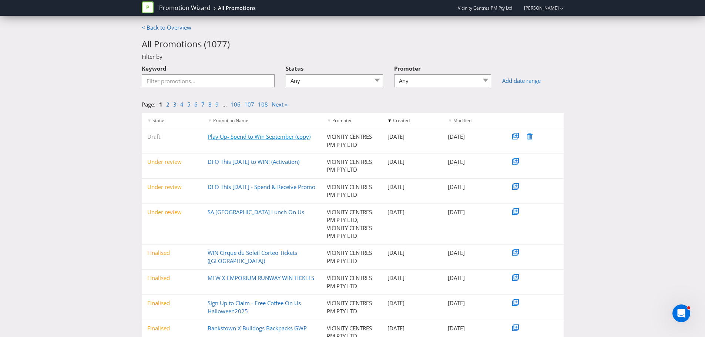
click at [285, 134] on link "Play Up- Spend to Win September (copy)" at bounding box center [259, 136] width 103 height 7
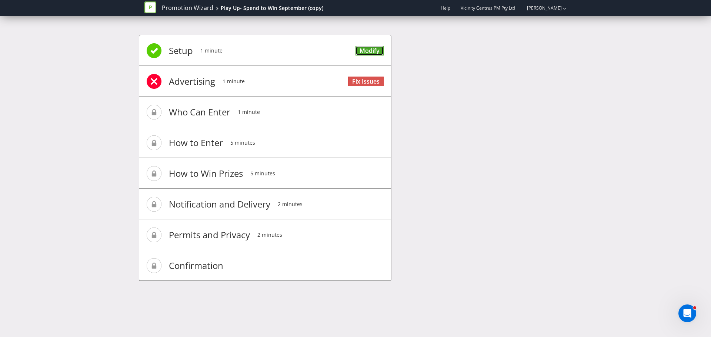
click at [373, 50] on link "Modify" at bounding box center [369, 51] width 28 height 10
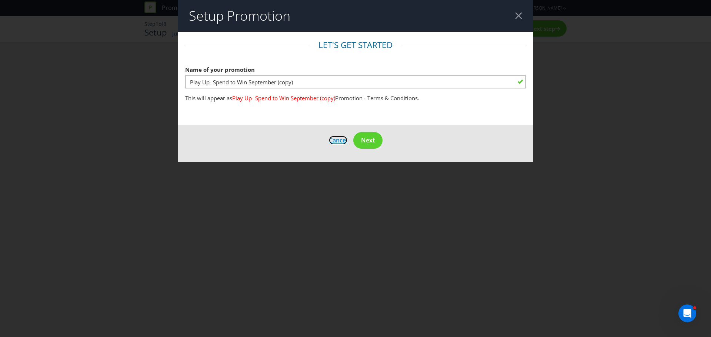
click at [336, 138] on span "Cancel" at bounding box center [338, 140] width 19 height 8
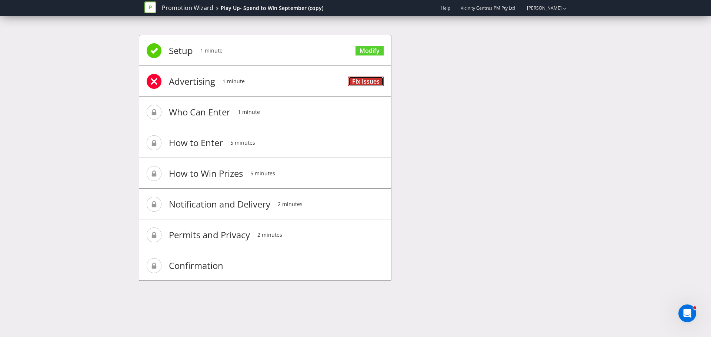
click at [377, 79] on link "Fix Issues" at bounding box center [366, 82] width 36 height 10
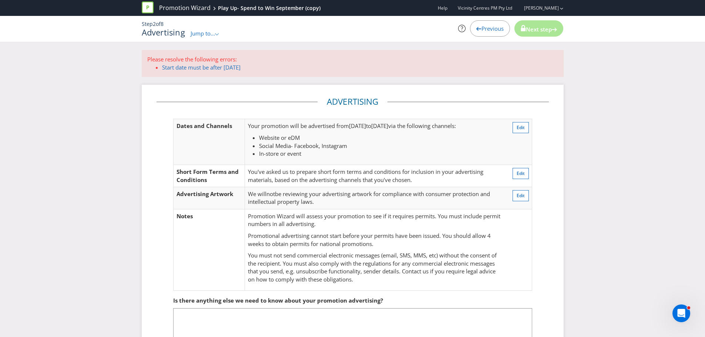
scroll to position [43, 0]
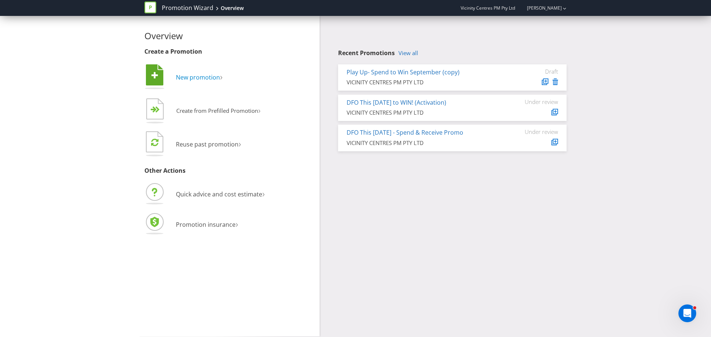
click at [202, 77] on span "New promotion" at bounding box center [198, 77] width 44 height 8
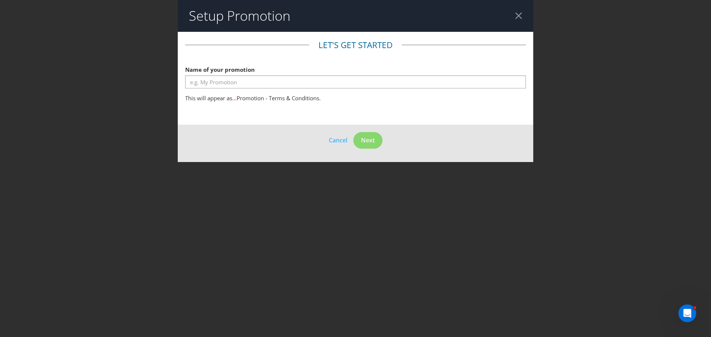
click at [516, 14] on div at bounding box center [518, 15] width 7 height 7
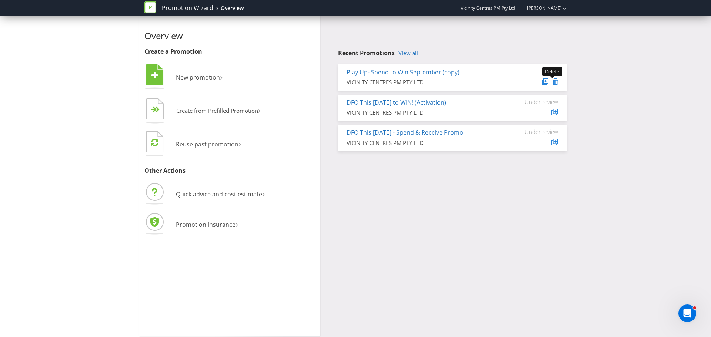
click at [555, 80] on icon at bounding box center [555, 81] width 6 height 7
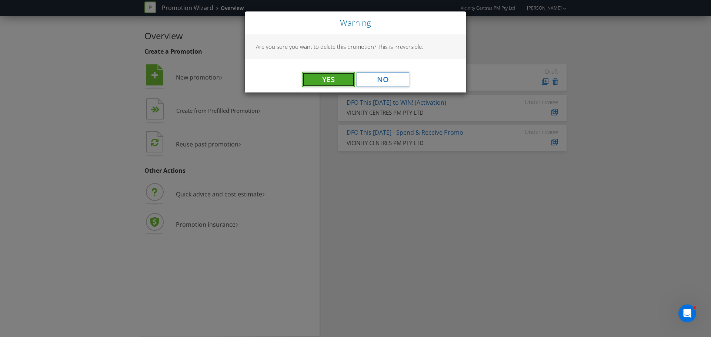
click at [327, 79] on button "Yes" at bounding box center [328, 79] width 53 height 15
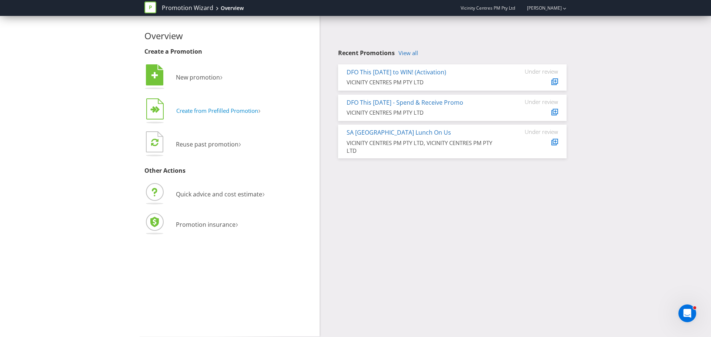
click at [206, 109] on span "Create from Prefilled Promotion" at bounding box center [217, 110] width 82 height 7
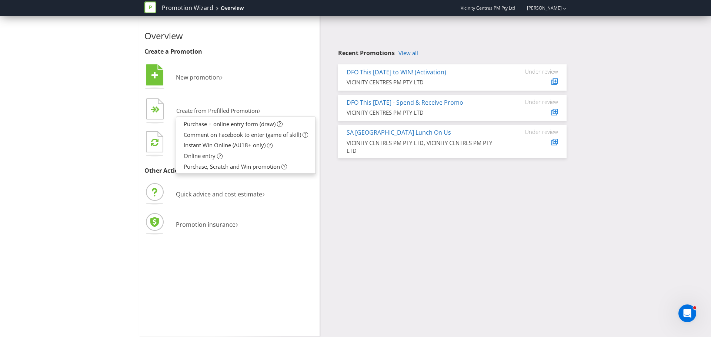
click at [617, 221] on div "Overview Create a Promotion  New promotion ›   Create from Prefilled Promoti…" at bounding box center [355, 176] width 711 height 321
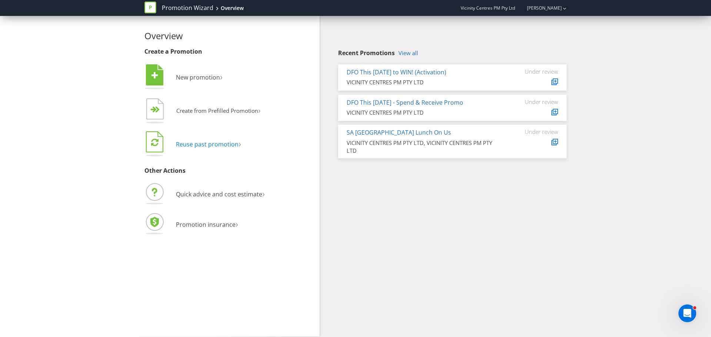
click at [197, 145] on span "Reuse past promotion" at bounding box center [207, 144] width 63 height 8
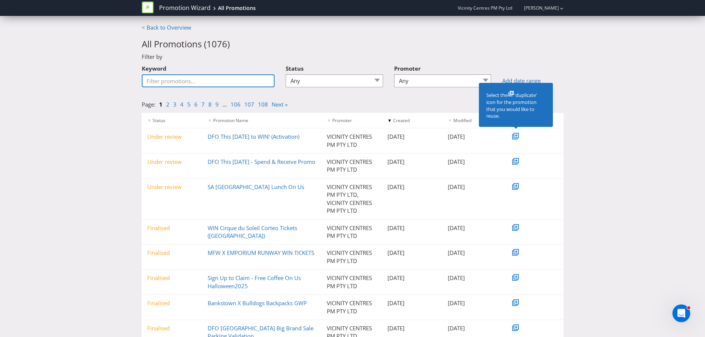
click at [205, 78] on input "Keyword" at bounding box center [208, 80] width 133 height 13
type input "sign up to win"
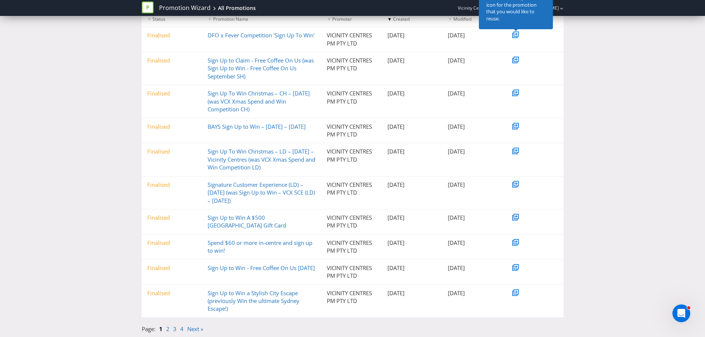
scroll to position [109, 0]
click at [196, 328] on link "Next »" at bounding box center [195, 328] width 16 height 7
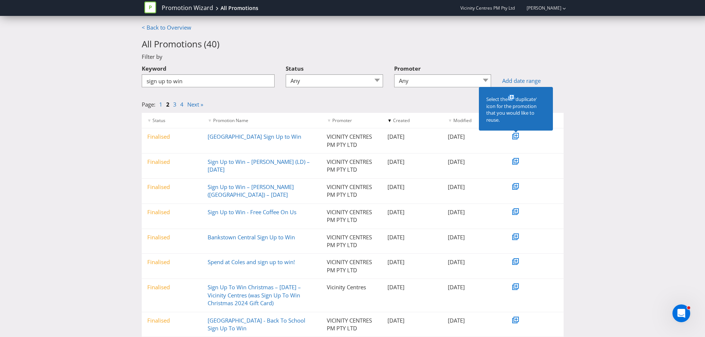
click at [517, 134] on icon at bounding box center [516, 136] width 4 height 4
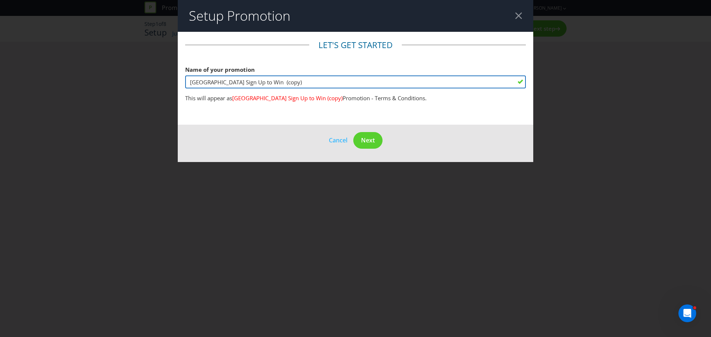
click at [311, 79] on input "Lake Haven Centre Sign Up to Win (copy)" at bounding box center [355, 82] width 341 height 13
type input "Lake Haven Centre Sign Up to Win"
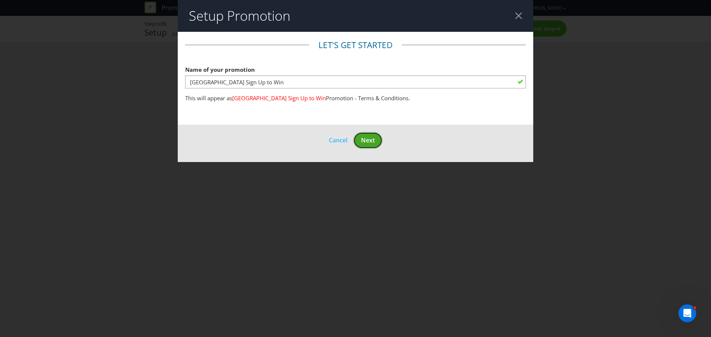
click at [367, 137] on span "Next" at bounding box center [368, 140] width 14 height 8
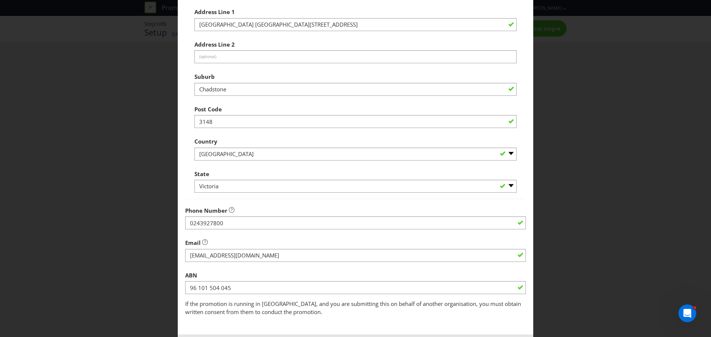
scroll to position [146, 0]
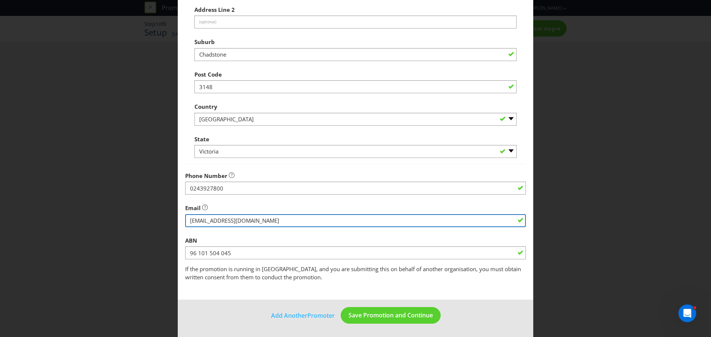
drag, startPoint x: 282, startPoint y: 221, endPoint x: 164, endPoint y: 216, distance: 117.5
click at [164, 216] on div "Edit Promoter Promoter Information Company Name VICINITY CENTRES PM PTY LTD Wha…" at bounding box center [355, 168] width 711 height 337
paste input "lakehaven.mail@vicinity.com.au"
type input "lakehaven.mail@vicinity.com.au"
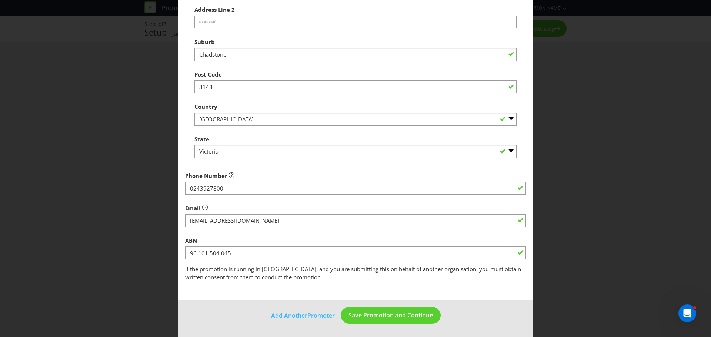
click at [163, 191] on div "Edit Promoter Promoter Information Company Name VICINITY CENTRES PM PTY LTD Wha…" at bounding box center [355, 168] width 711 height 337
click at [395, 315] on span "Save Promotion and Continue" at bounding box center [390, 315] width 84 height 8
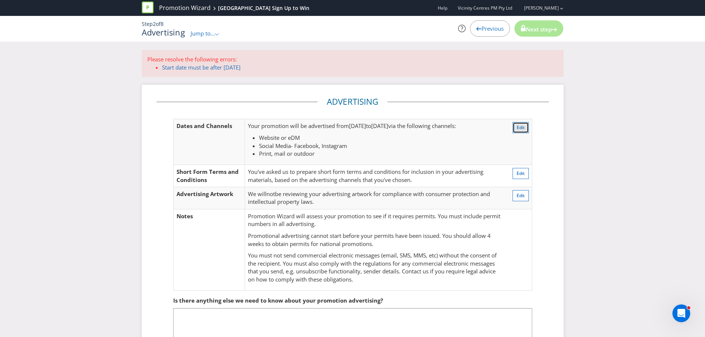
click at [520, 128] on span "Edit" at bounding box center [521, 127] width 8 height 6
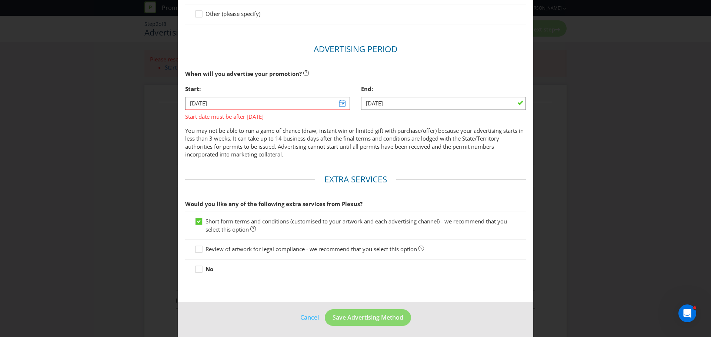
scroll to position [267, 0]
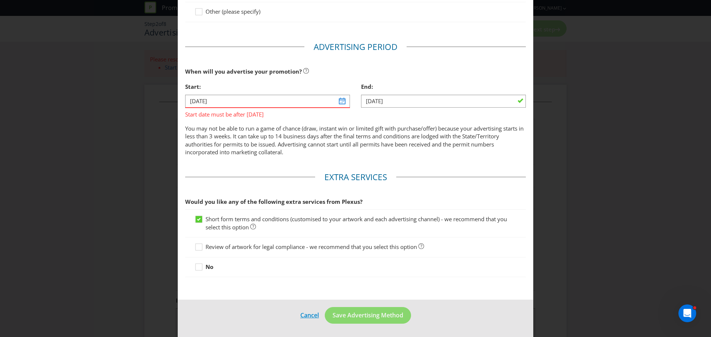
click at [310, 318] on link "Cancel" at bounding box center [309, 315] width 19 height 9
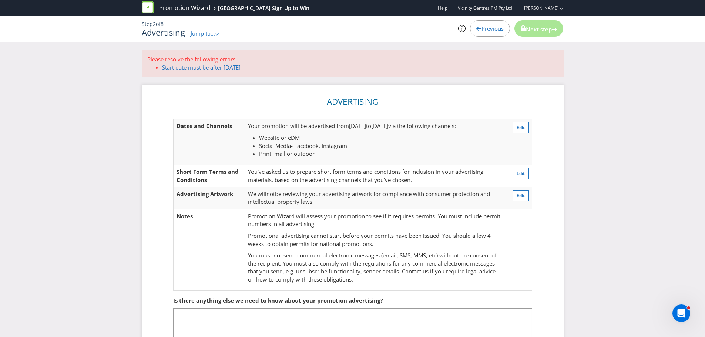
click at [488, 27] on span "Previous" at bounding box center [493, 28] width 22 height 7
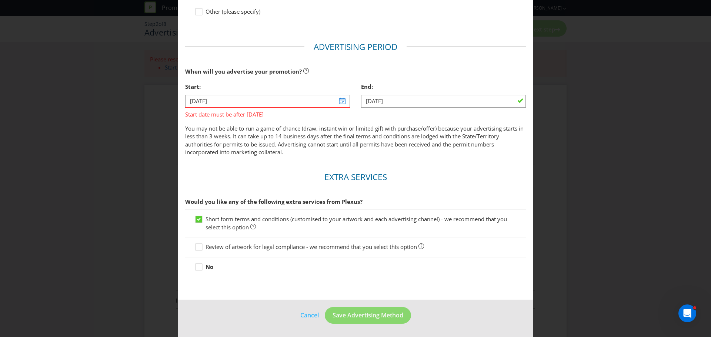
scroll to position [39, 0]
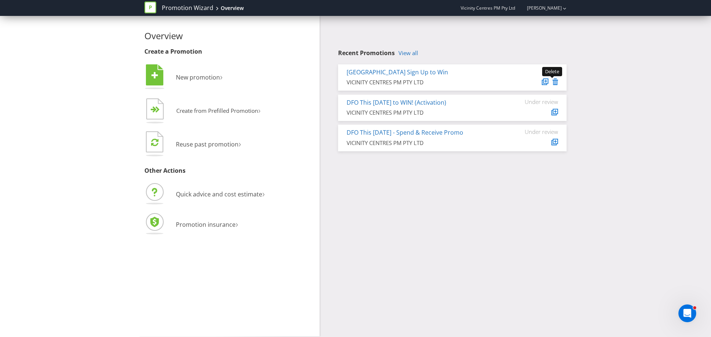
click at [557, 81] on icon at bounding box center [555, 81] width 6 height 7
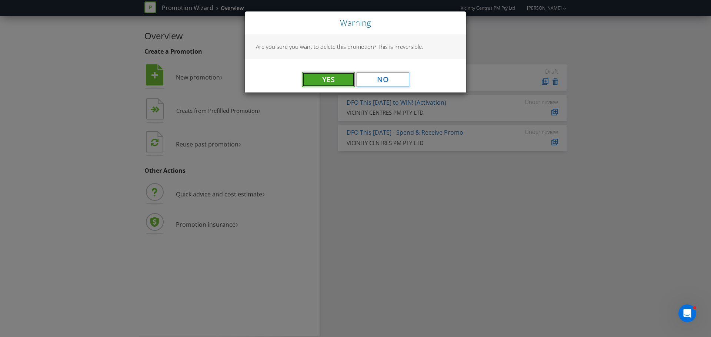
click at [315, 77] on button "Yes" at bounding box center [328, 79] width 53 height 15
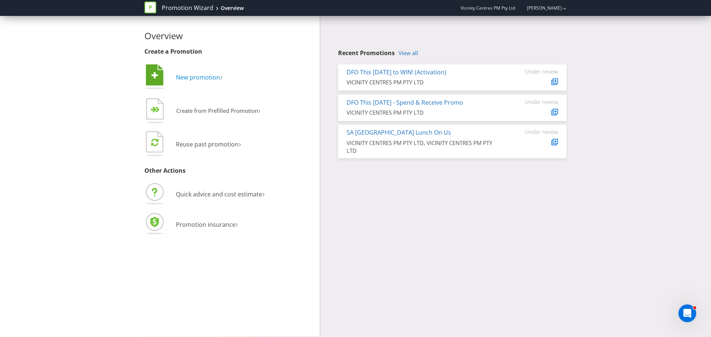
click at [200, 74] on span "New promotion" at bounding box center [198, 77] width 44 height 8
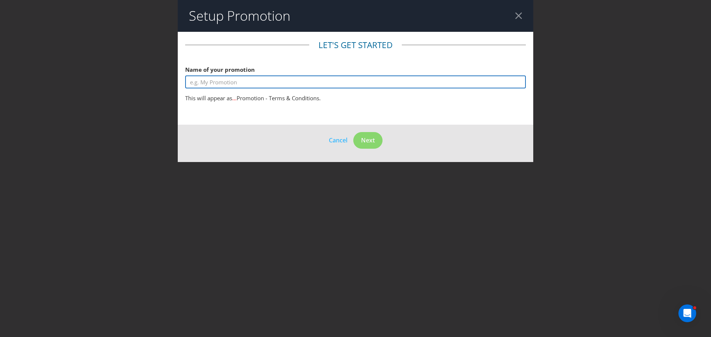
click at [226, 78] on input "text" at bounding box center [355, 82] width 341 height 13
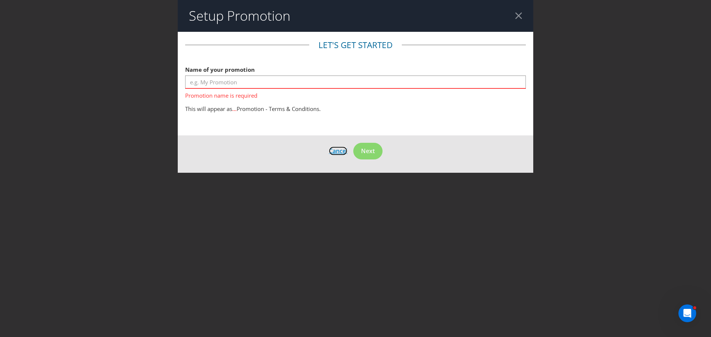
click at [337, 139] on footer "Cancel Next" at bounding box center [355, 153] width 355 height 37
click at [517, 14] on div at bounding box center [518, 15] width 7 height 7
